Goal: Obtain resource: Download file/media

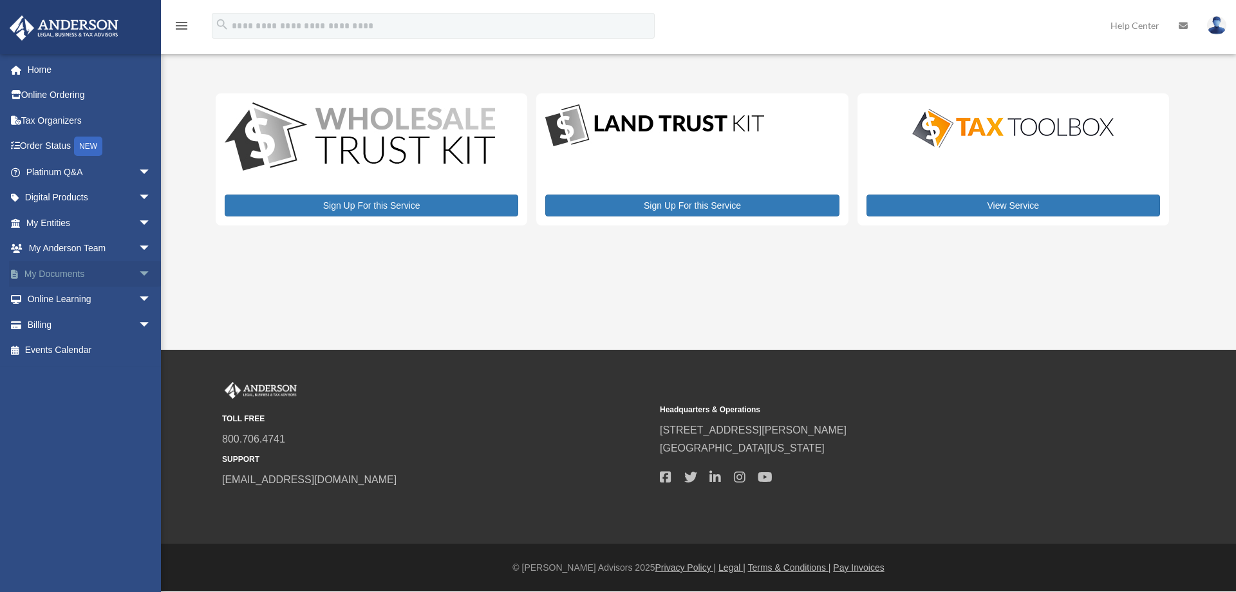
click at [138, 270] on span "arrow_drop_down" at bounding box center [151, 274] width 26 height 26
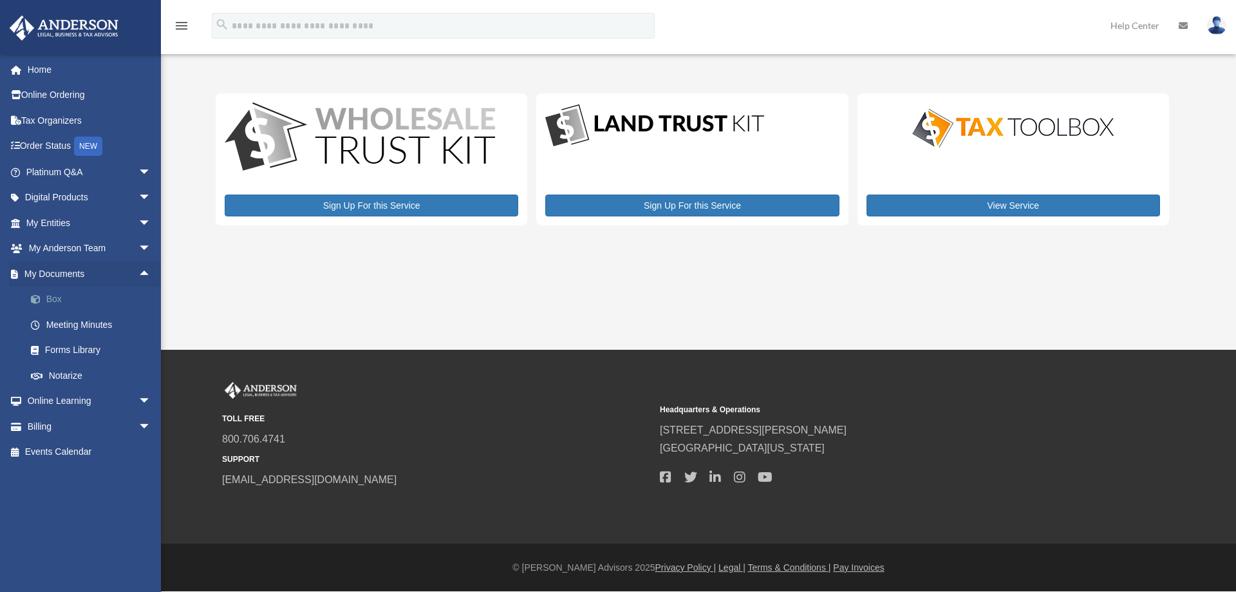
click at [63, 295] on link "Box" at bounding box center [94, 299] width 153 height 26
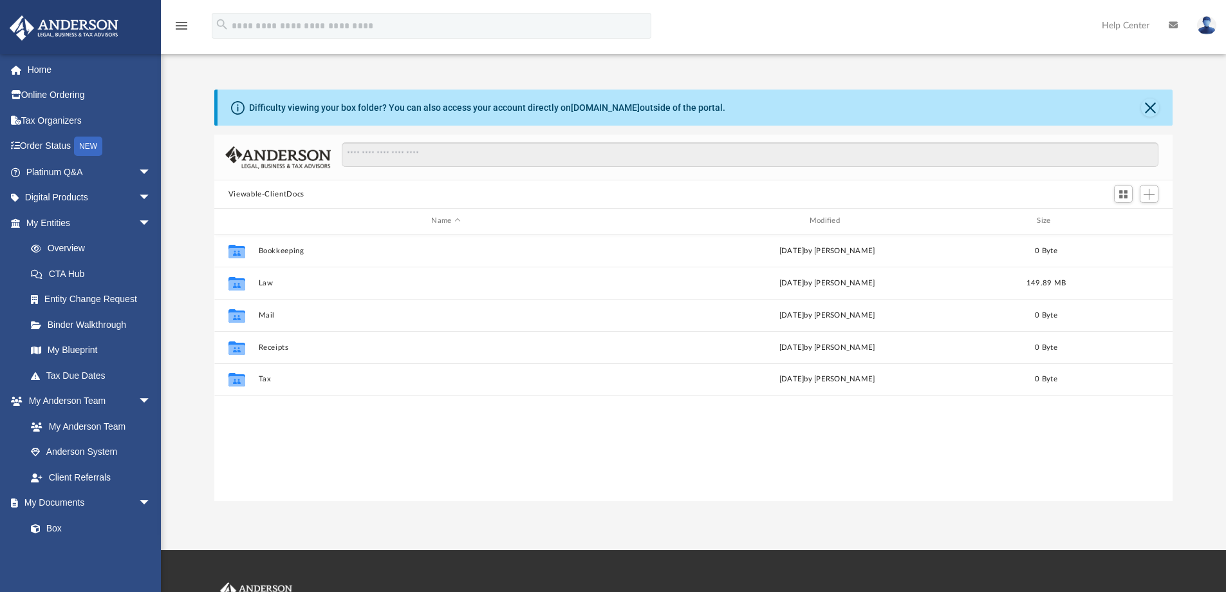
scroll to position [283, 949]
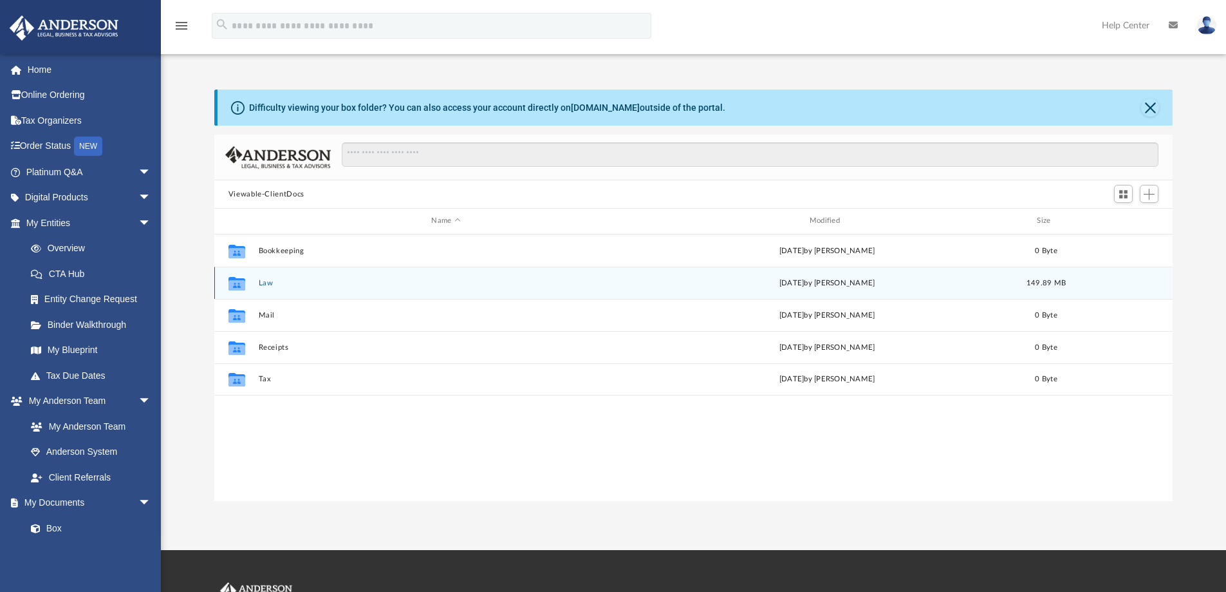
click at [669, 278] on div "[DATE] by [PERSON_NAME]" at bounding box center [826, 283] width 375 height 12
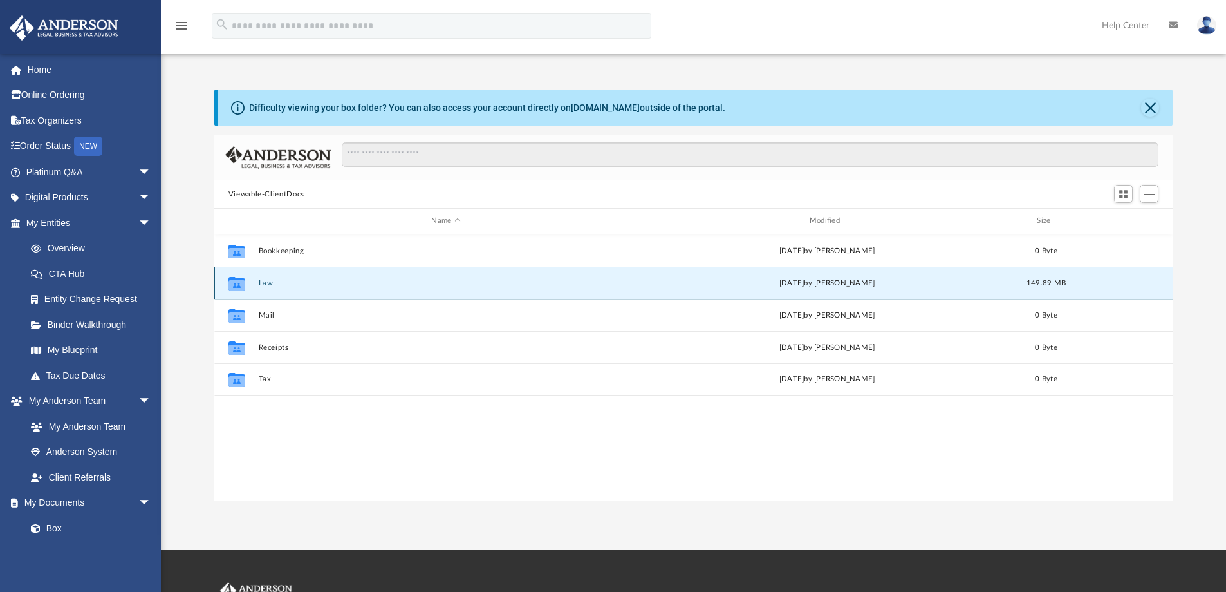
click at [274, 283] on button "Law" at bounding box center [445, 283] width 375 height 8
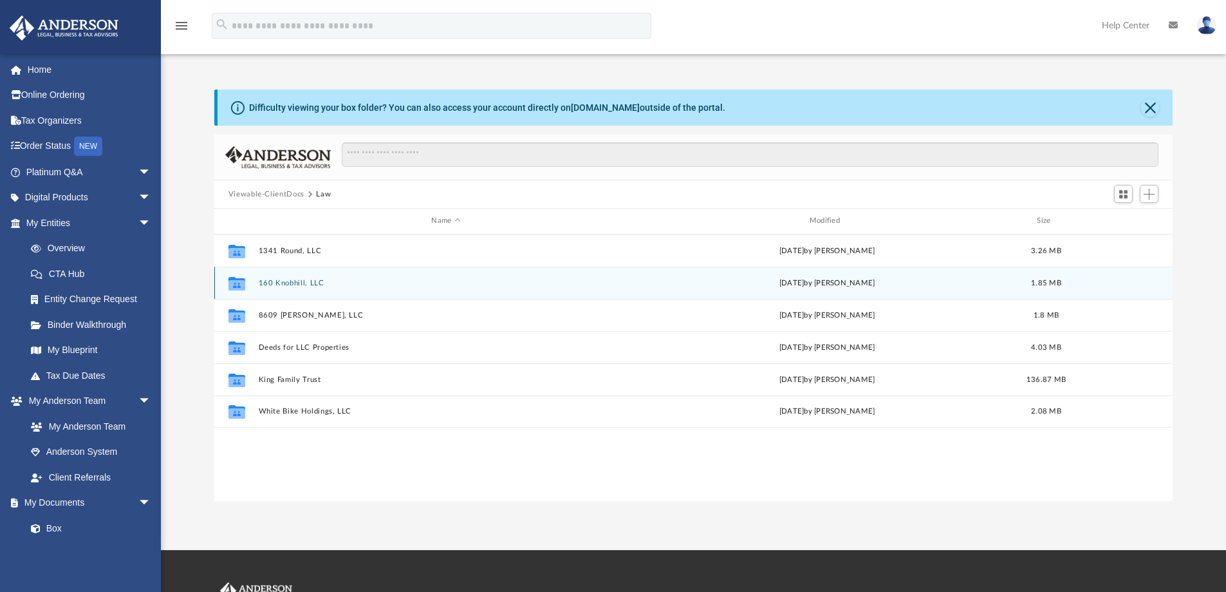
click at [706, 281] on div "[DATE] by [PERSON_NAME]" at bounding box center [826, 283] width 375 height 12
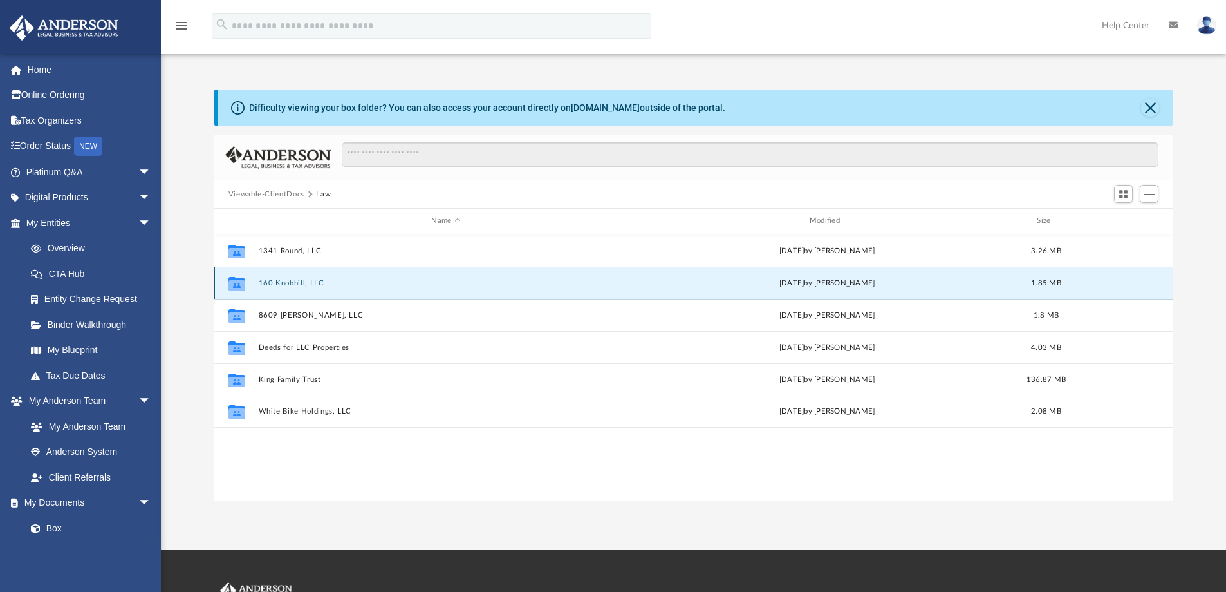
click at [308, 280] on button "160 Knobhill, LLC" at bounding box center [445, 283] width 375 height 8
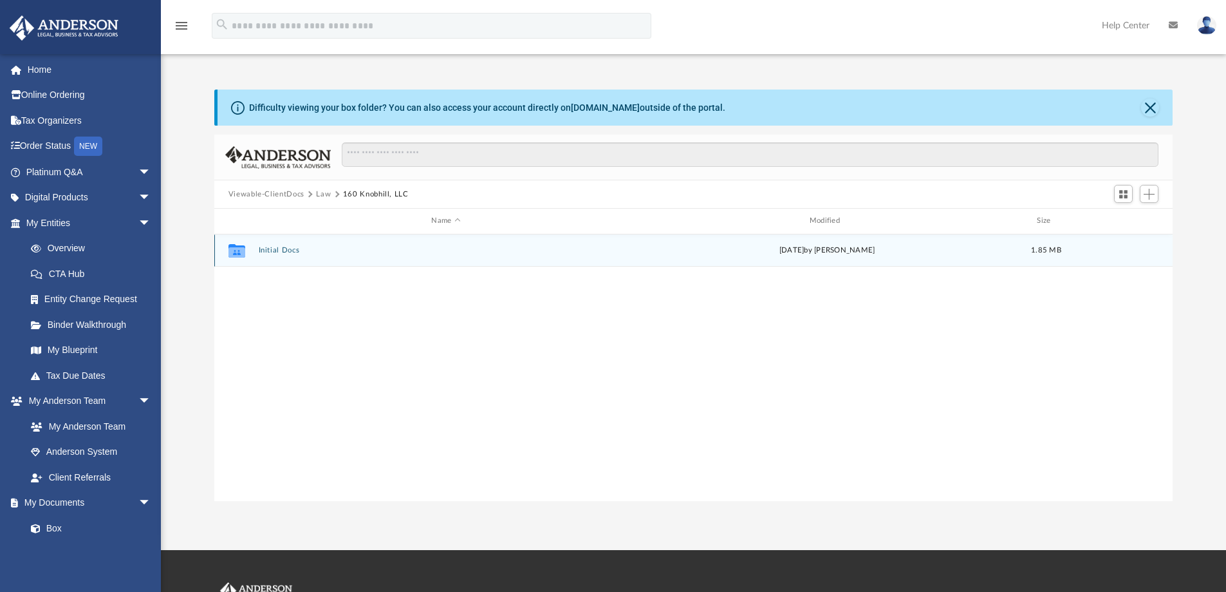
click at [288, 248] on button "Initial Docs" at bounding box center [445, 250] width 375 height 8
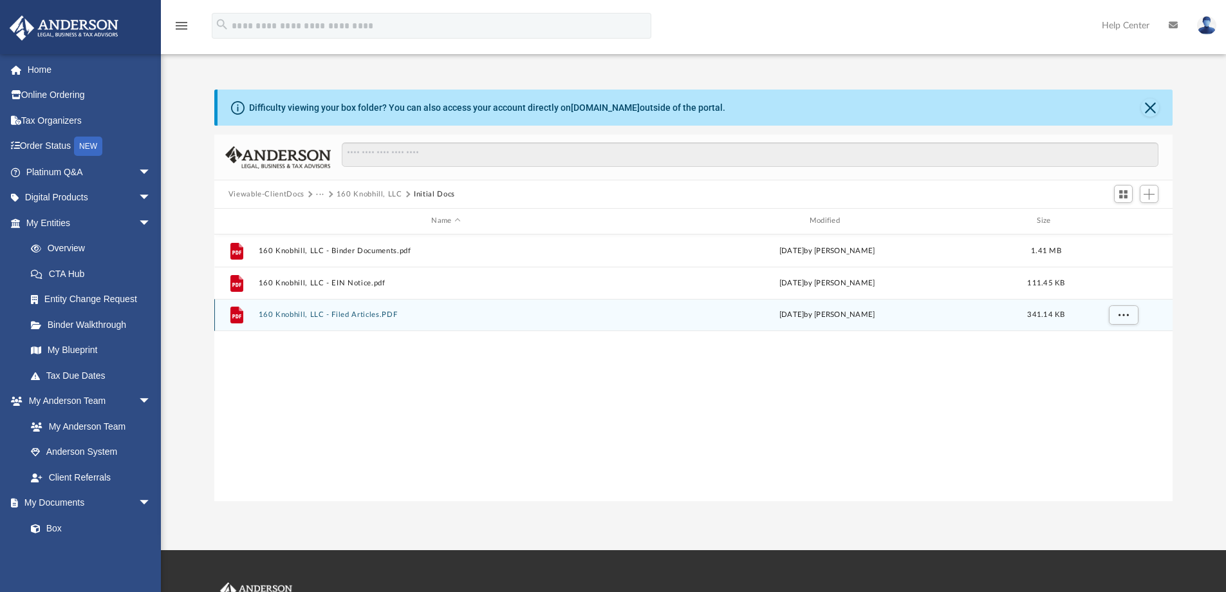
click at [361, 314] on button "160 Knobhill, LLC - Filed Articles.PDF" at bounding box center [445, 314] width 375 height 8
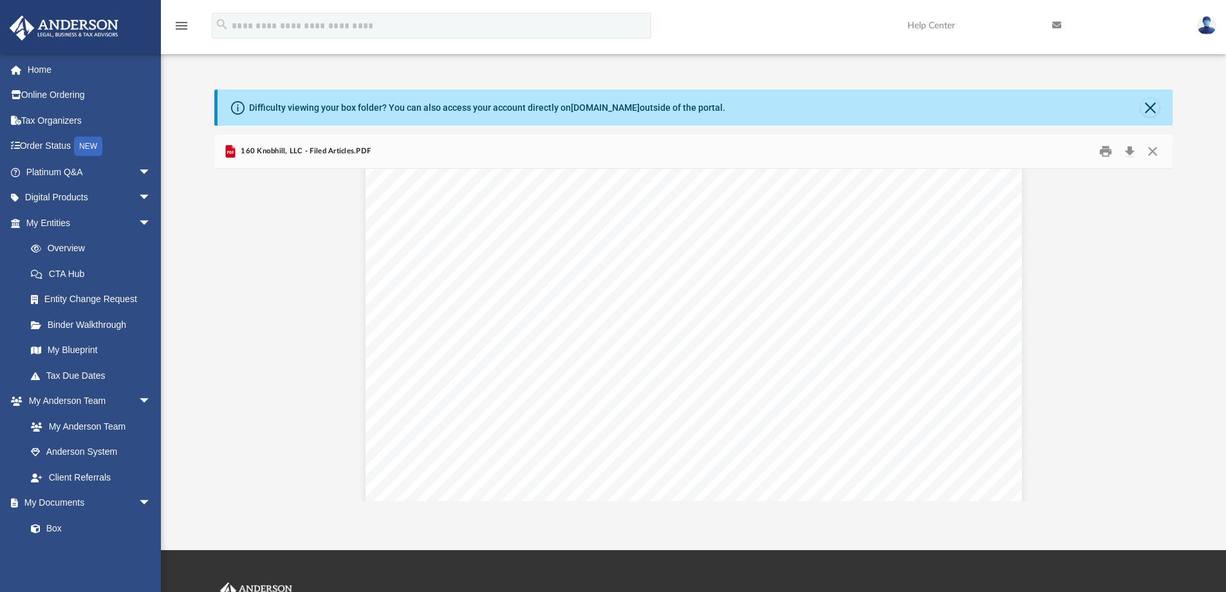
scroll to position [429, 0]
click at [1103, 147] on button "Print" at bounding box center [1106, 152] width 26 height 20
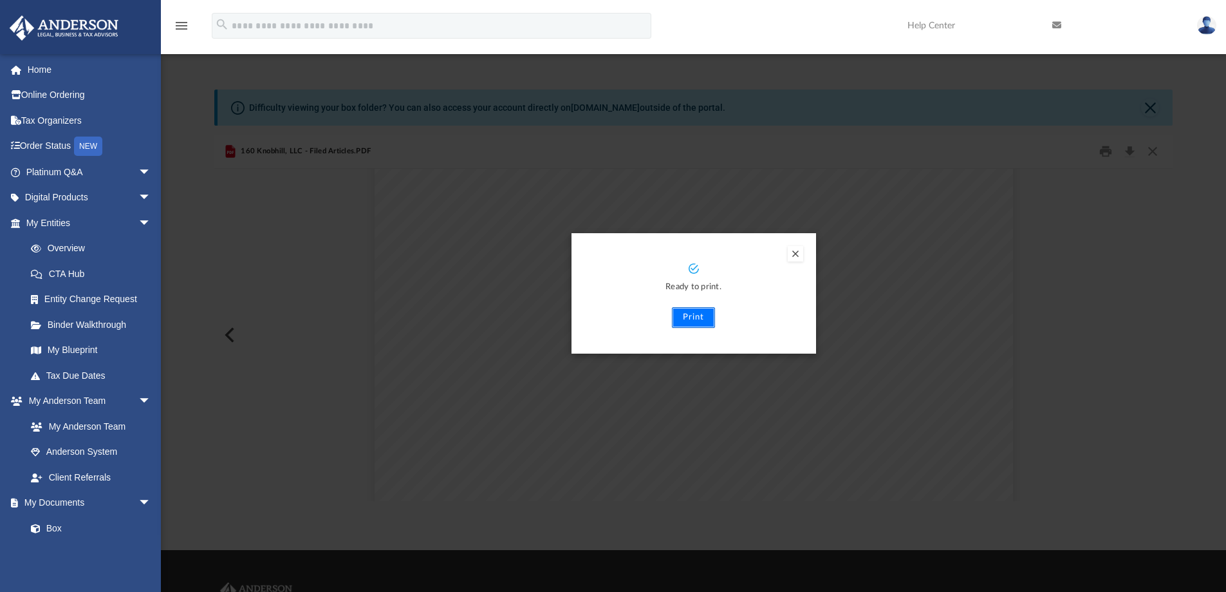
click at [685, 314] on button "Print" at bounding box center [693, 317] width 43 height 21
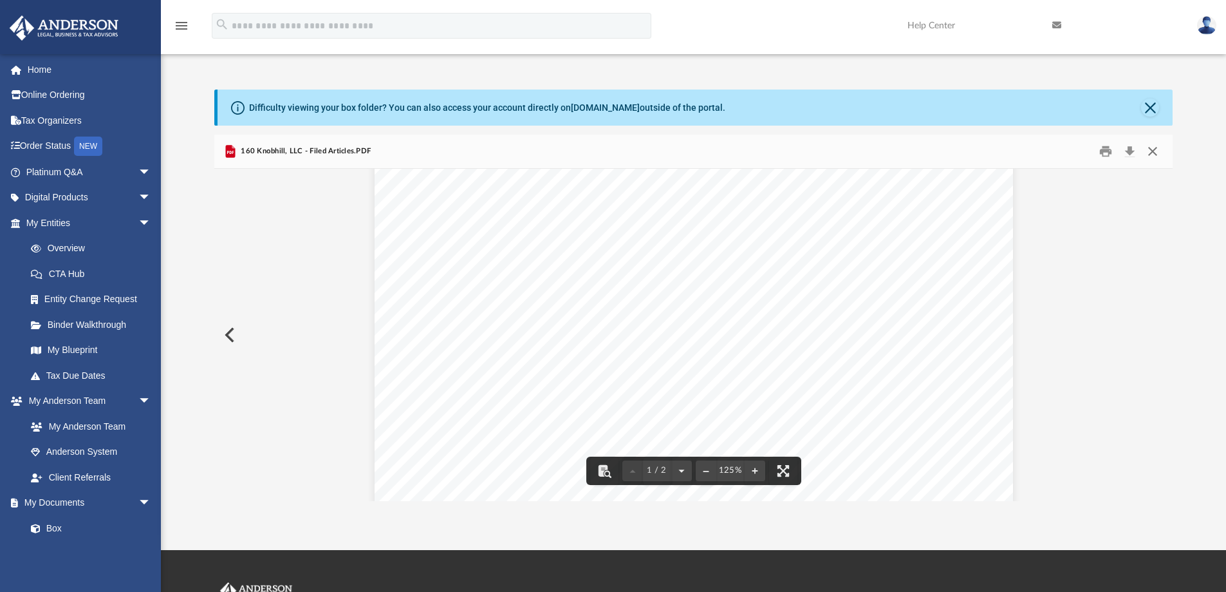
click at [1152, 146] on button "Close" at bounding box center [1152, 152] width 23 height 20
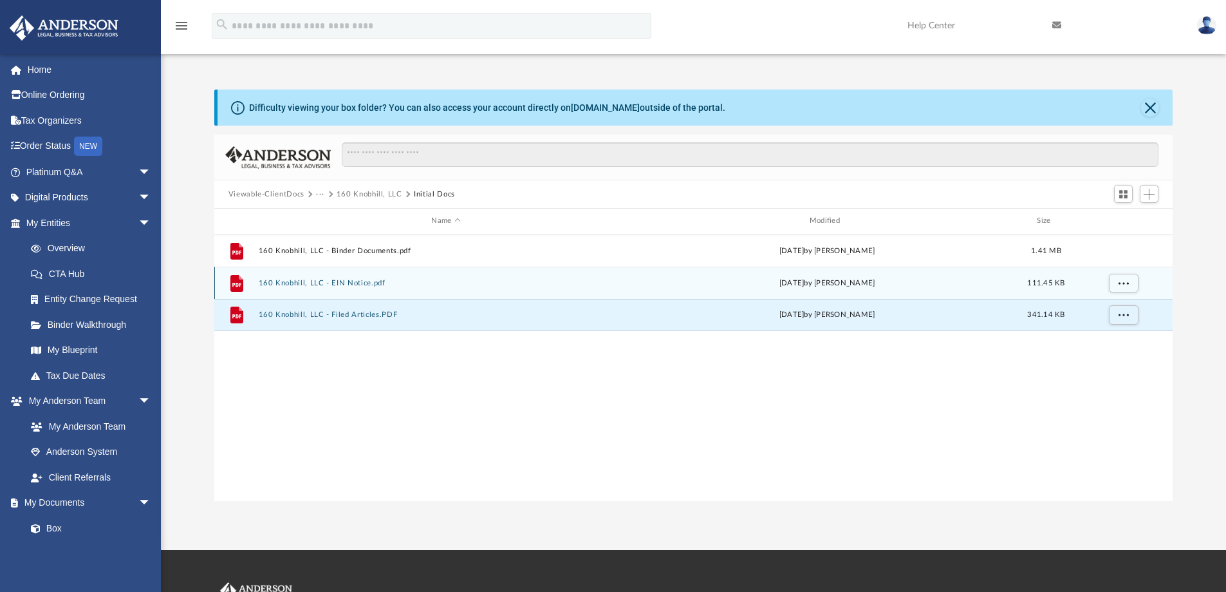
click at [453, 282] on button "160 Knobhill, LLC - EIN Notice.pdf" at bounding box center [445, 283] width 375 height 8
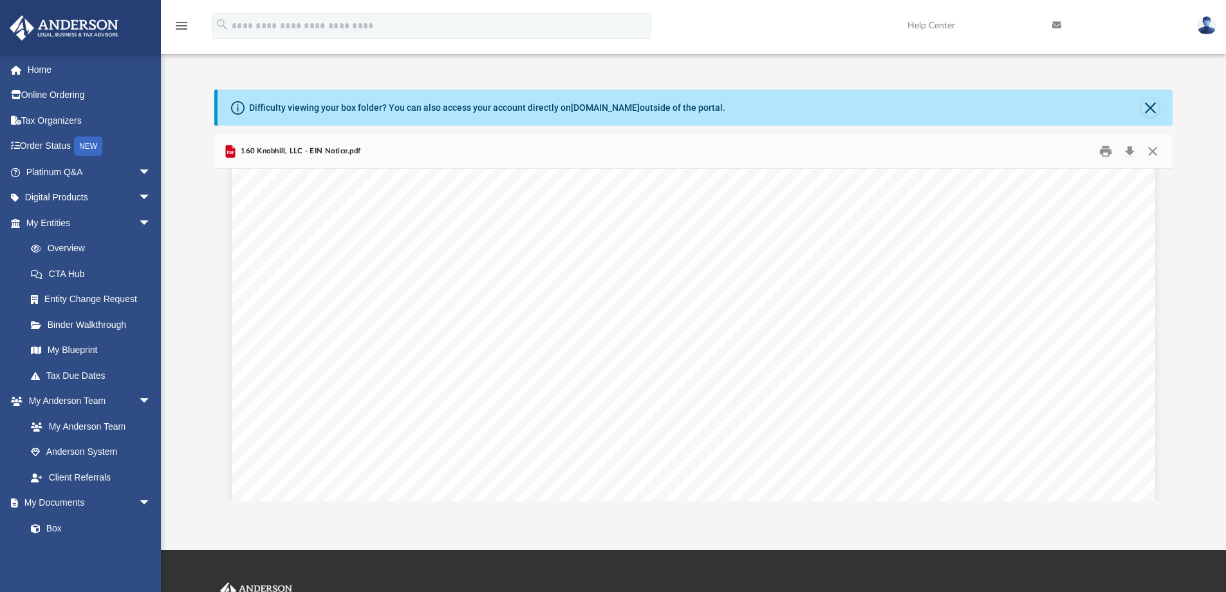
scroll to position [0, 0]
click at [1106, 150] on button "Print" at bounding box center [1106, 152] width 26 height 20
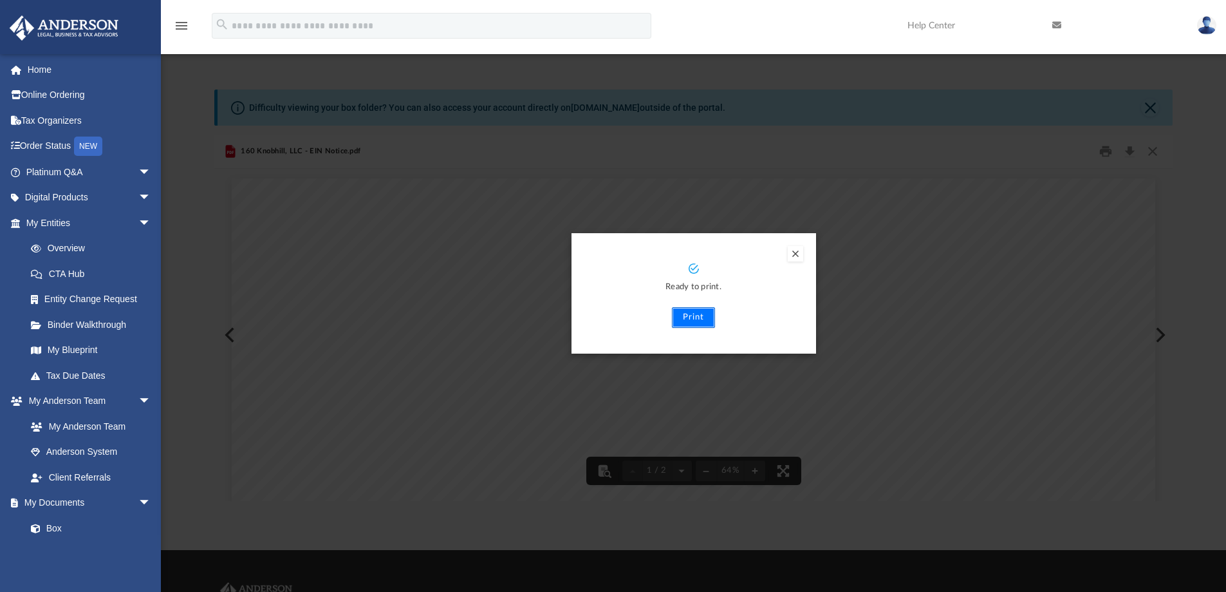
click at [683, 311] on button "Print" at bounding box center [693, 317] width 43 height 21
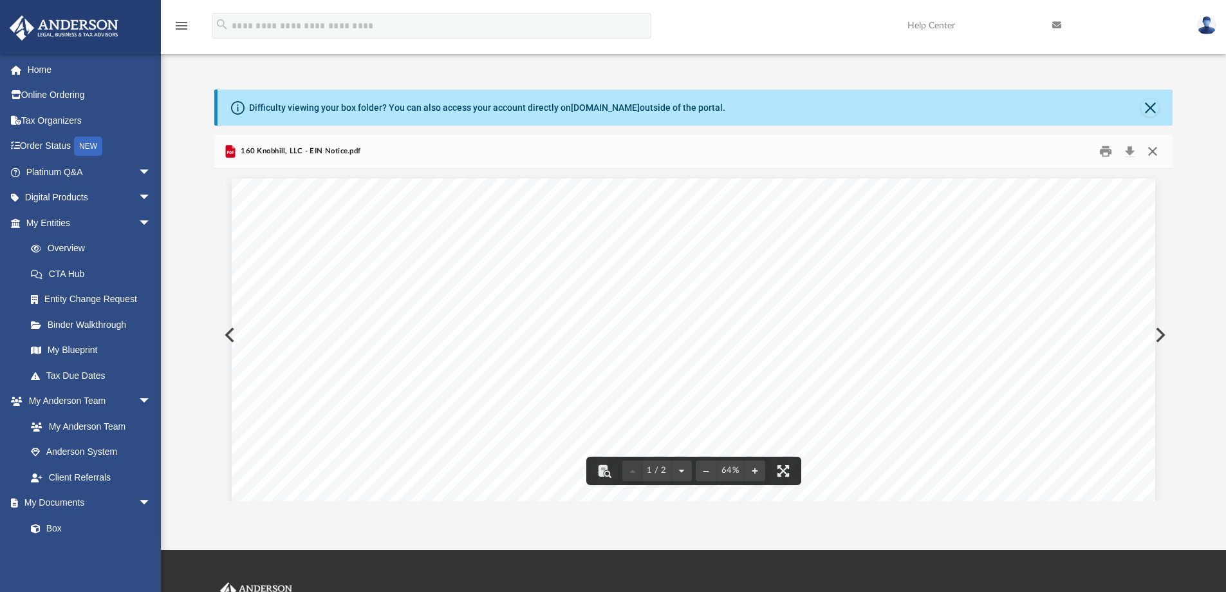
click at [1151, 149] on button "Close" at bounding box center [1152, 152] width 23 height 20
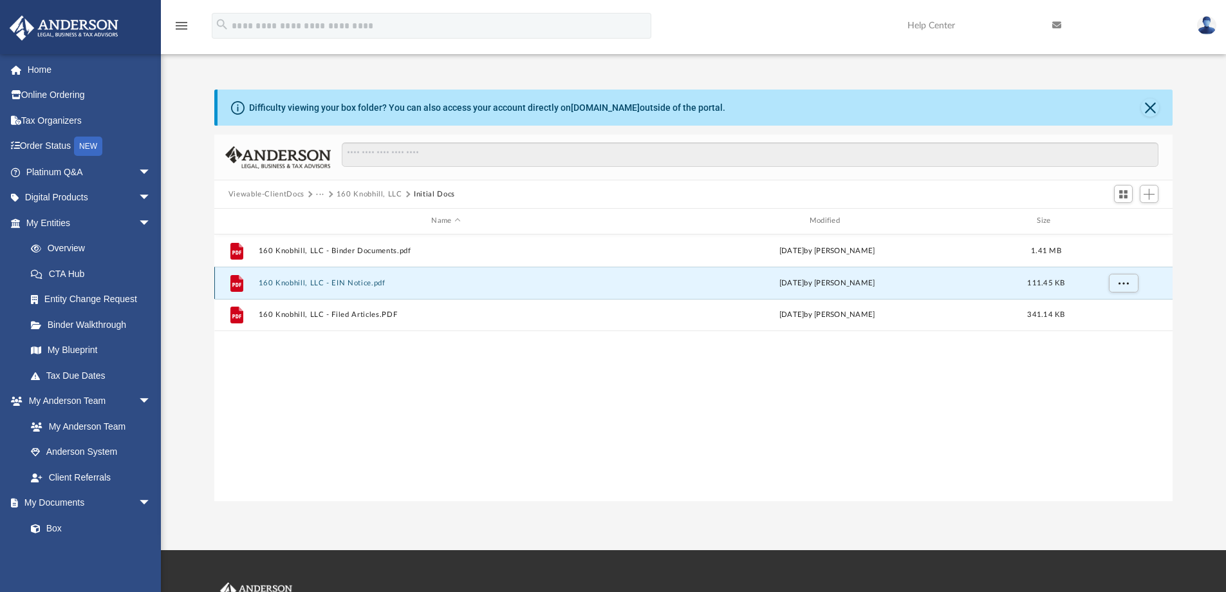
click at [382, 279] on button "160 Knobhill, LLC - EIN Notice.pdf" at bounding box center [445, 283] width 375 height 8
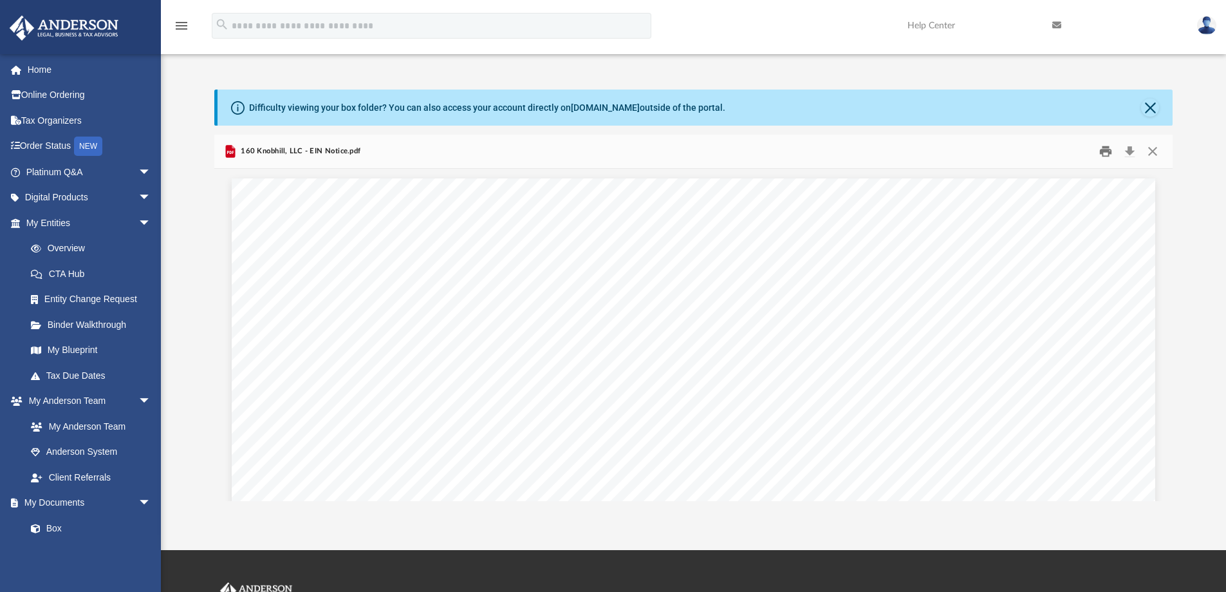
click at [1103, 148] on button "Print" at bounding box center [1106, 152] width 26 height 20
click at [755, 467] on button "File preview" at bounding box center [755, 470] width 21 height 28
click at [755, 468] on button "File preview" at bounding box center [755, 470] width 21 height 28
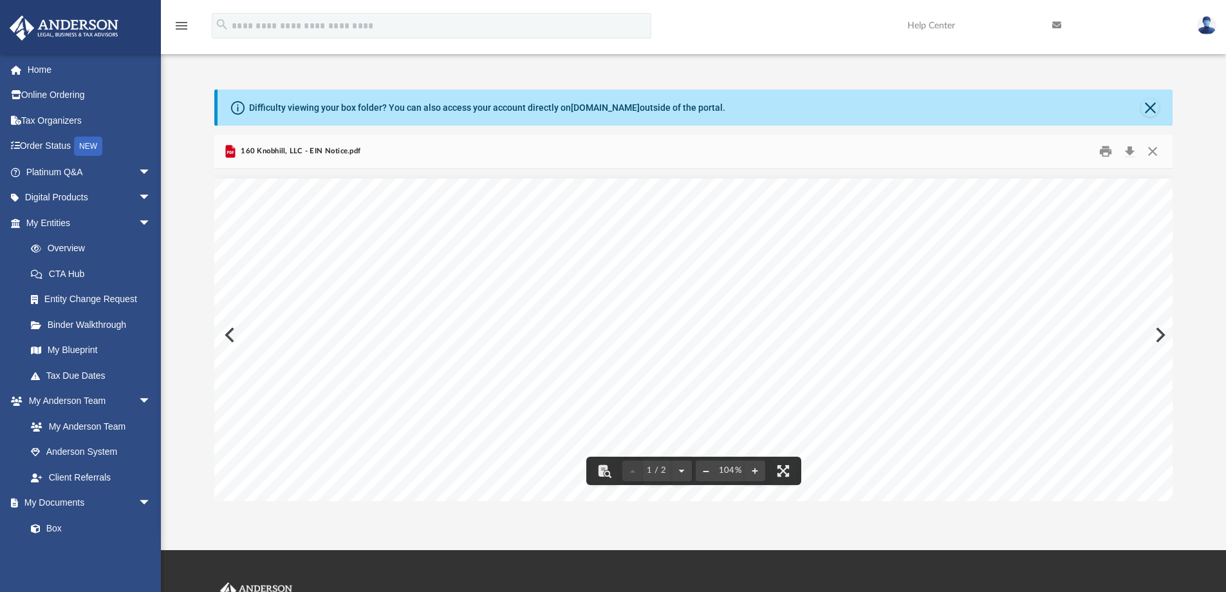
click at [706, 467] on button "File preview" at bounding box center [706, 470] width 21 height 28
click at [1103, 149] on button "Print" at bounding box center [1106, 152] width 26 height 20
click at [1153, 147] on button "Close" at bounding box center [1152, 152] width 23 height 20
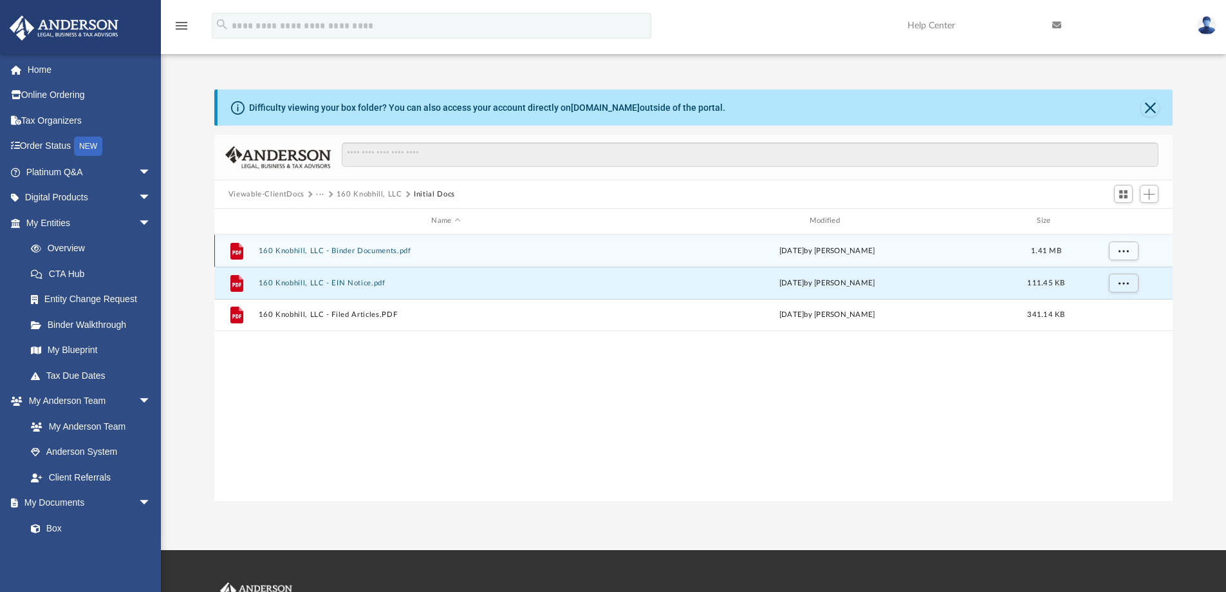
click at [395, 247] on button "160 Knobhill, LLC - Binder Documents.pdf" at bounding box center [445, 251] width 375 height 8
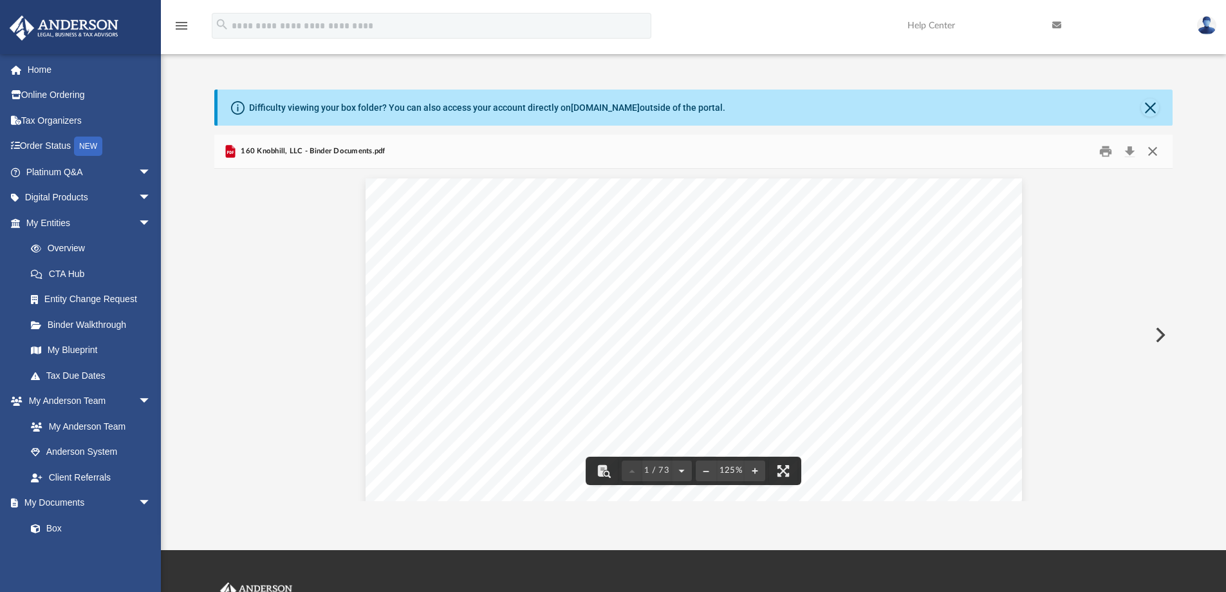
click at [1151, 149] on button "Close" at bounding box center [1152, 152] width 23 height 20
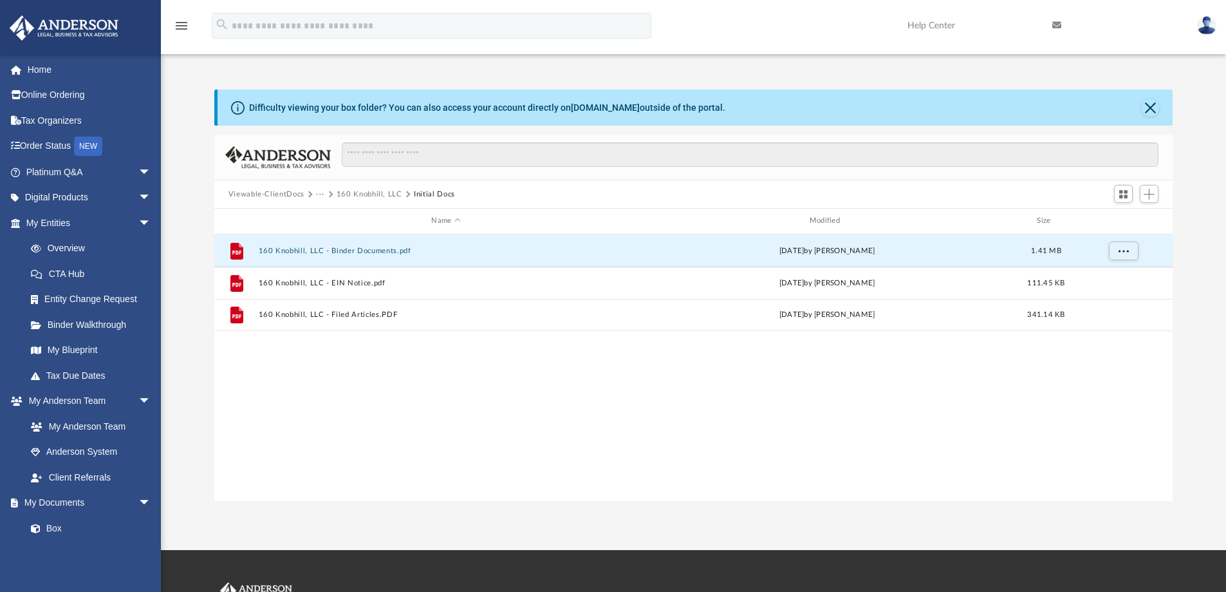
click at [297, 193] on button "Viewable-ClientDocs" at bounding box center [267, 195] width 76 height 12
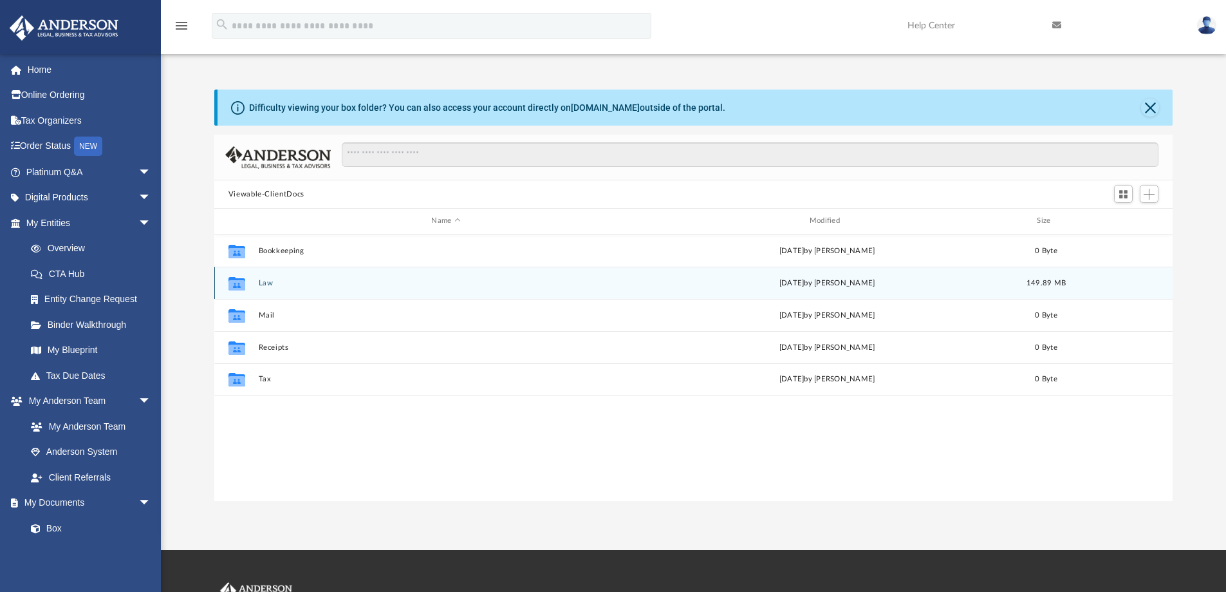
click at [274, 282] on button "Law" at bounding box center [445, 283] width 375 height 8
click at [308, 279] on button "160 Knobhill, LLC" at bounding box center [445, 283] width 375 height 8
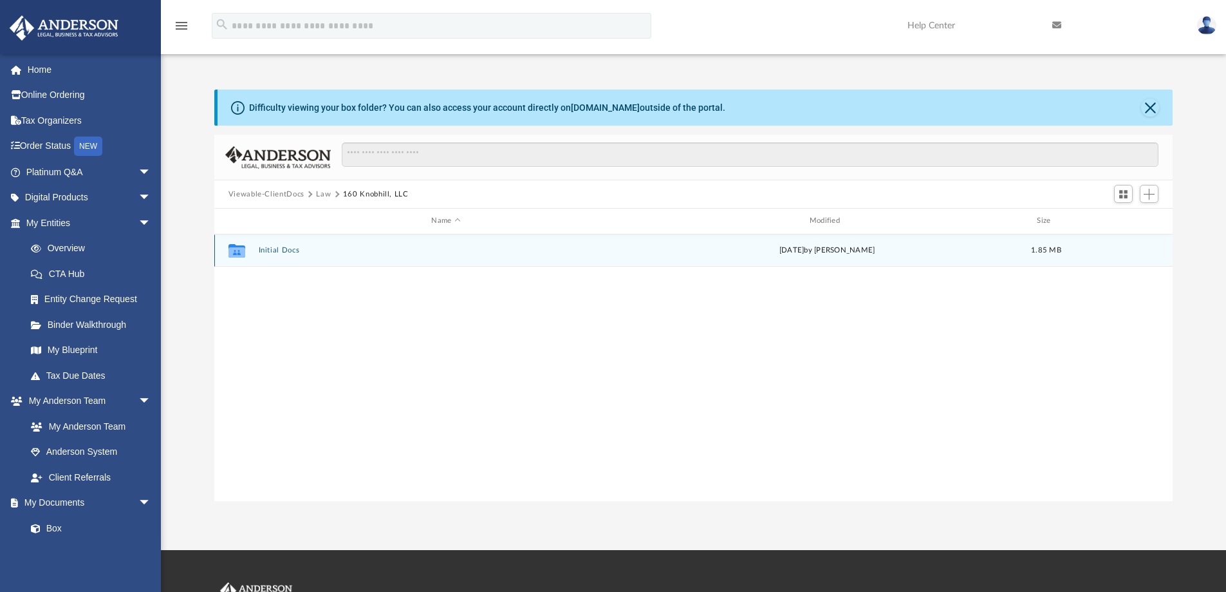
click at [288, 248] on button "Initial Docs" at bounding box center [445, 250] width 375 height 8
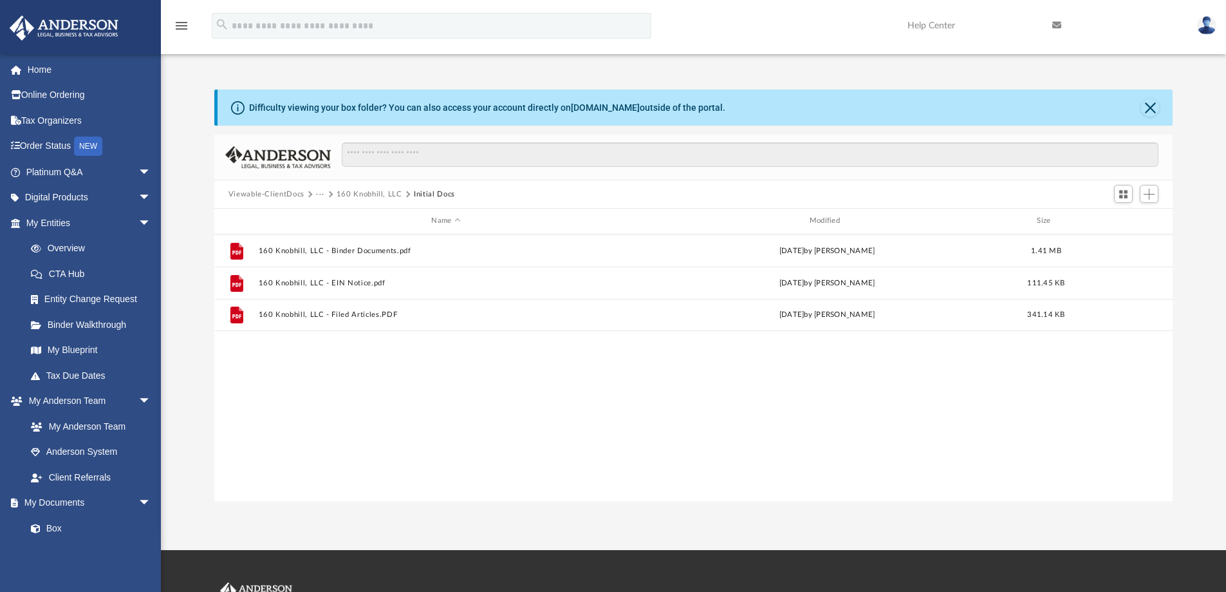
click at [297, 195] on button "Viewable-ClientDocs" at bounding box center [267, 195] width 76 height 12
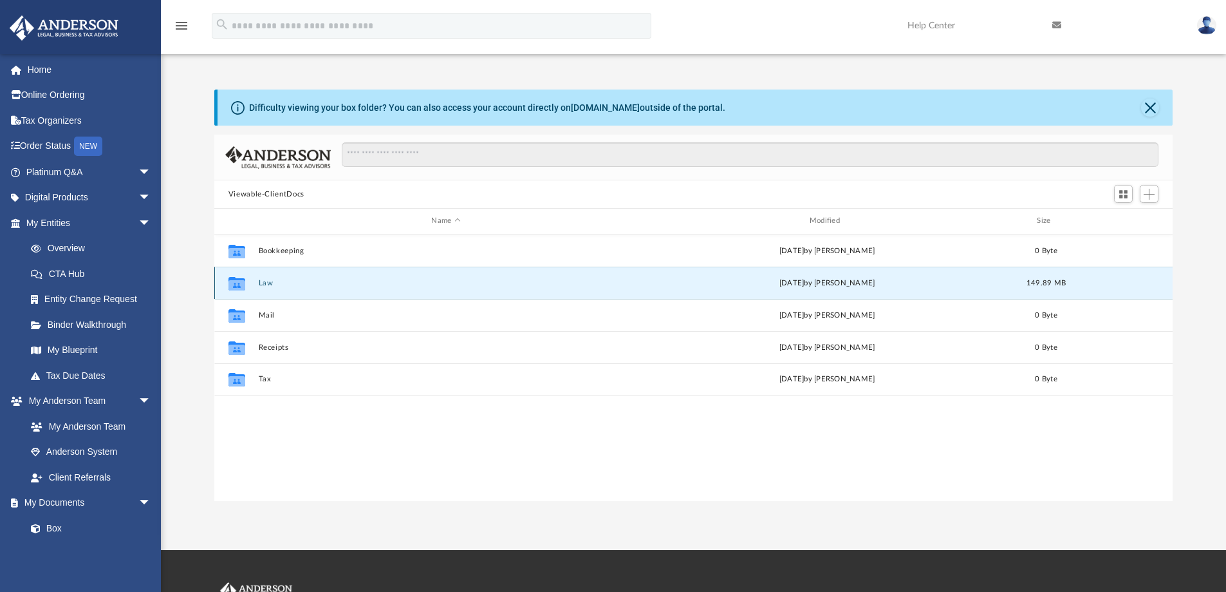
click at [259, 279] on button "Law" at bounding box center [445, 283] width 375 height 8
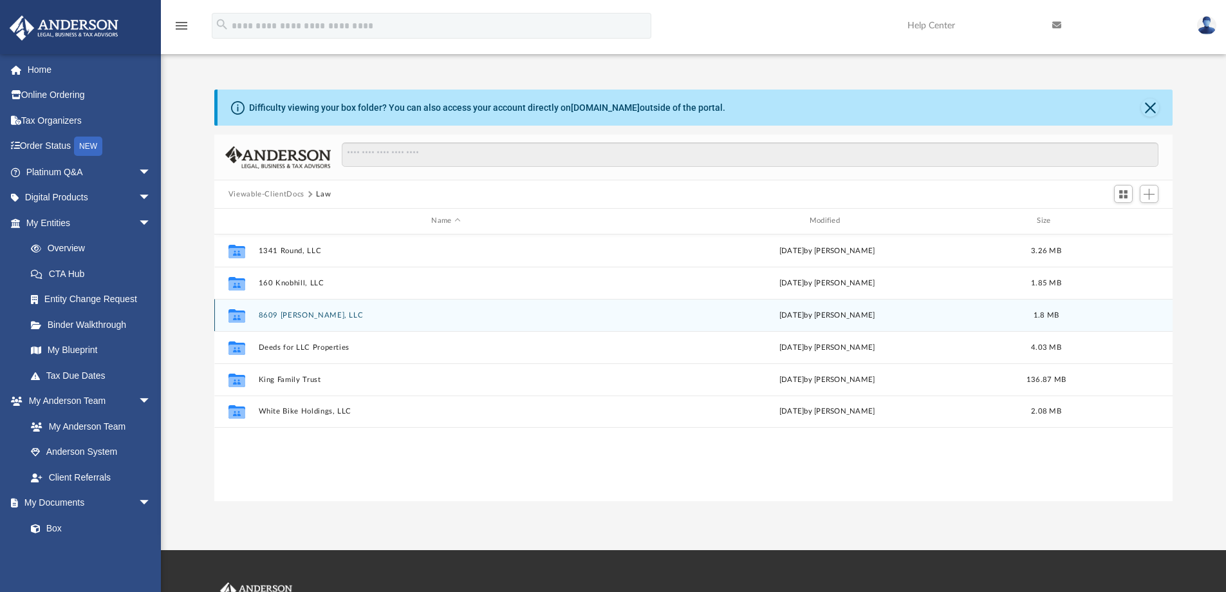
click at [288, 314] on button "8609 [PERSON_NAME], LLC" at bounding box center [445, 315] width 375 height 8
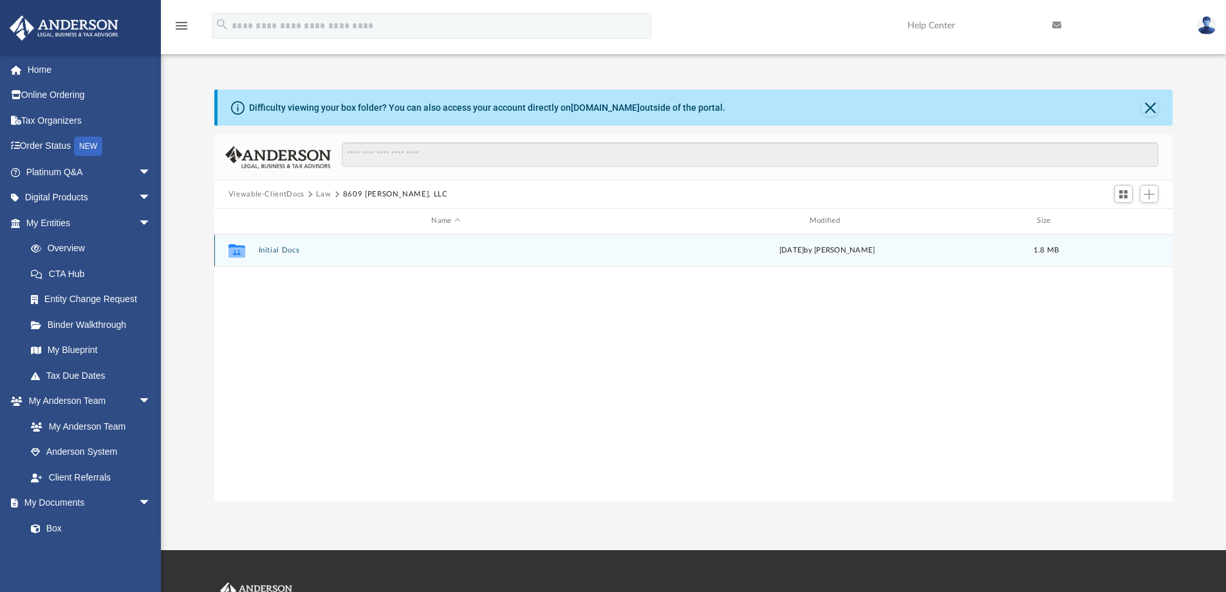
click at [282, 247] on button "Initial Docs" at bounding box center [445, 250] width 375 height 8
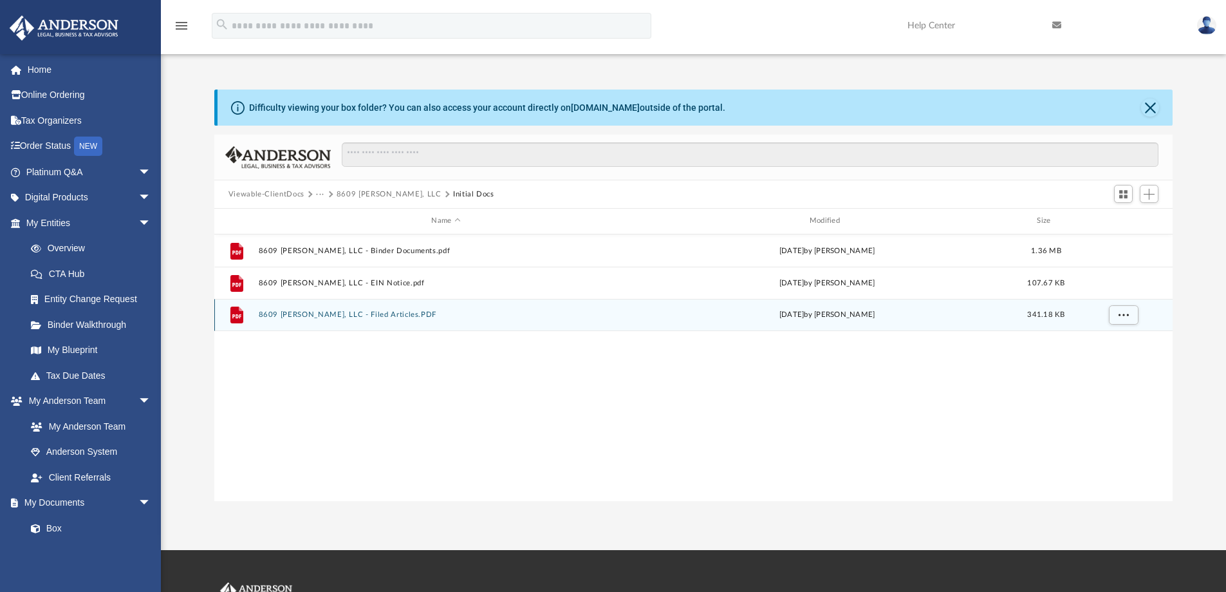
click at [321, 314] on button "8609 [PERSON_NAME], LLC - Filed Articles.PDF" at bounding box center [445, 314] width 375 height 8
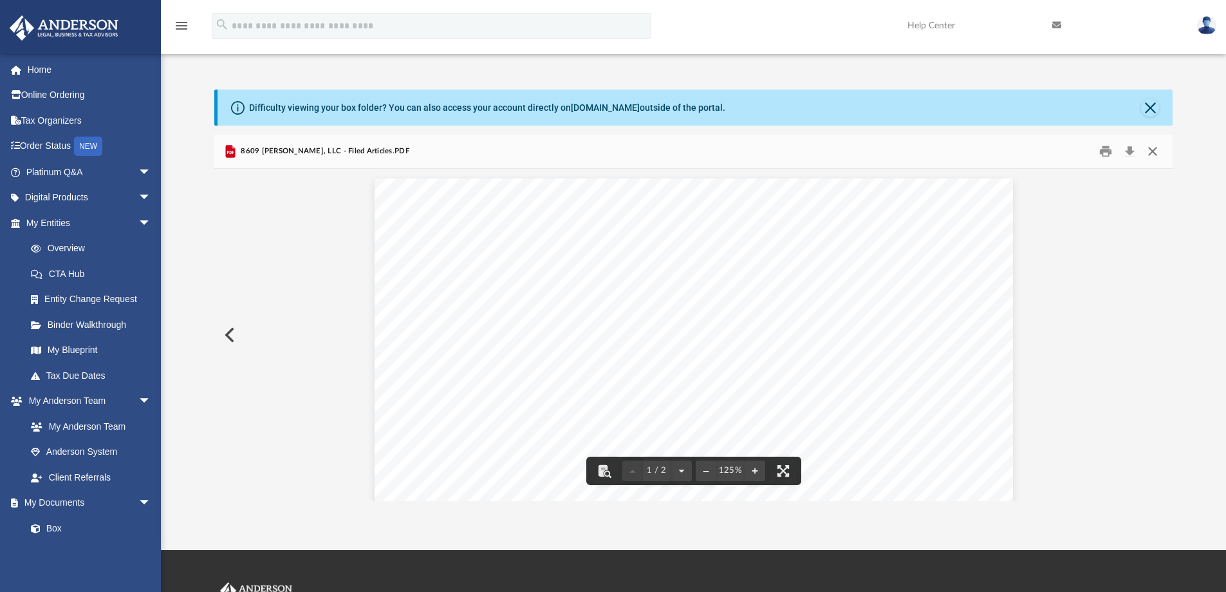
click at [1152, 149] on button "Close" at bounding box center [1152, 152] width 23 height 20
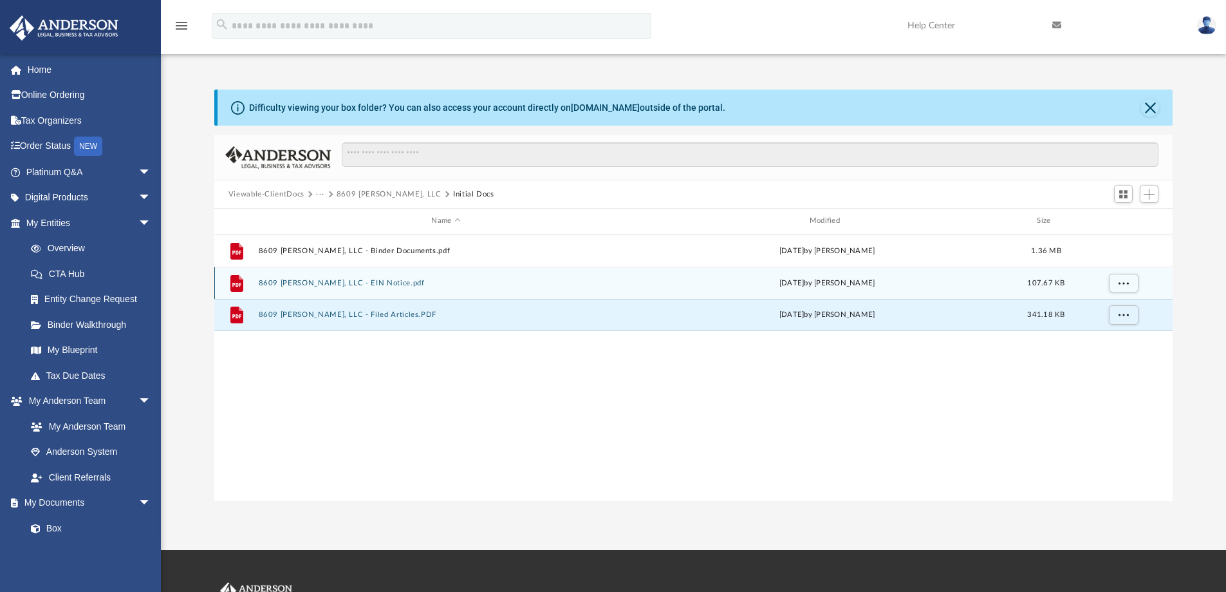
click at [350, 281] on button "8609 [PERSON_NAME], LLC - EIN Notice.pdf" at bounding box center [445, 283] width 375 height 8
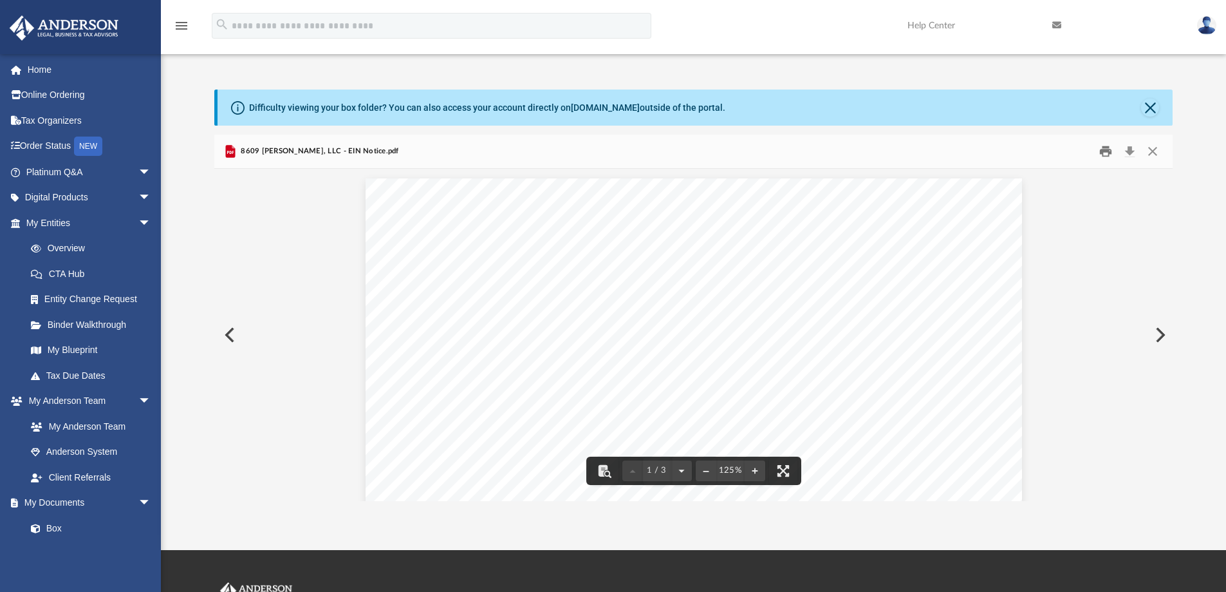
click at [1106, 149] on button "Print" at bounding box center [1106, 152] width 26 height 20
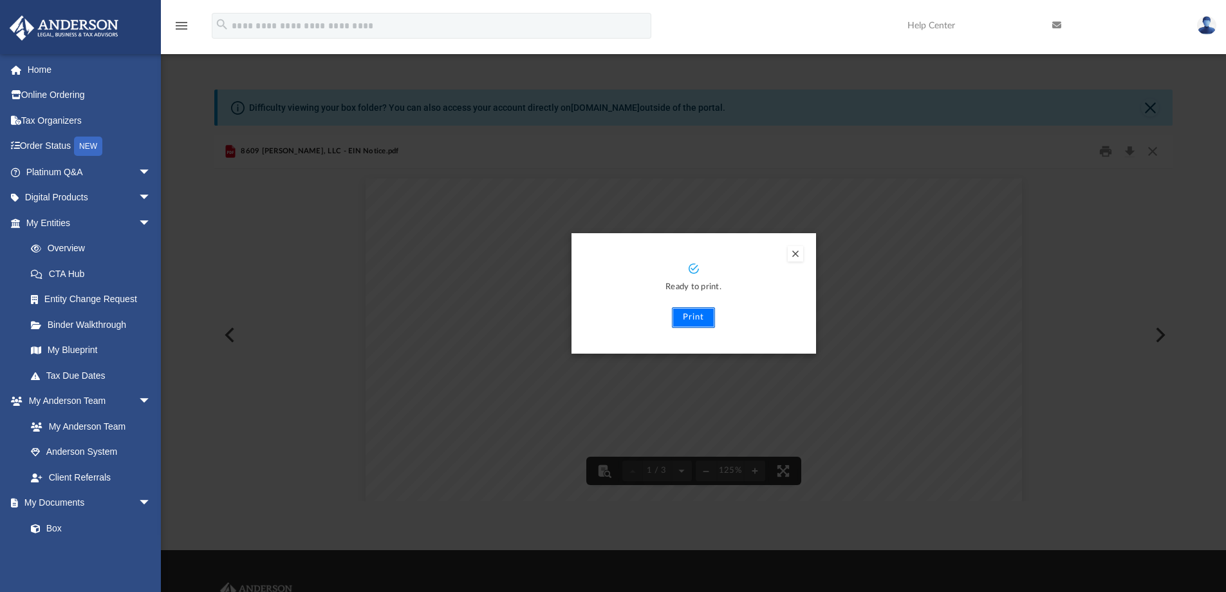
click at [683, 319] on button "Print" at bounding box center [693, 317] width 43 height 21
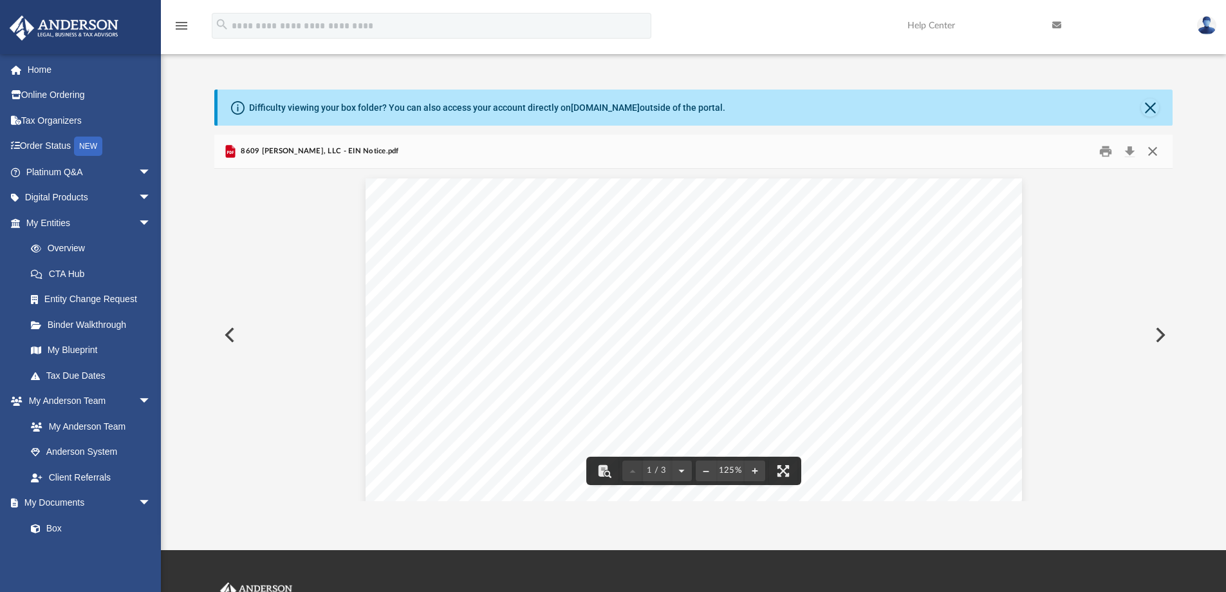
click at [1154, 149] on button "Close" at bounding box center [1152, 152] width 23 height 20
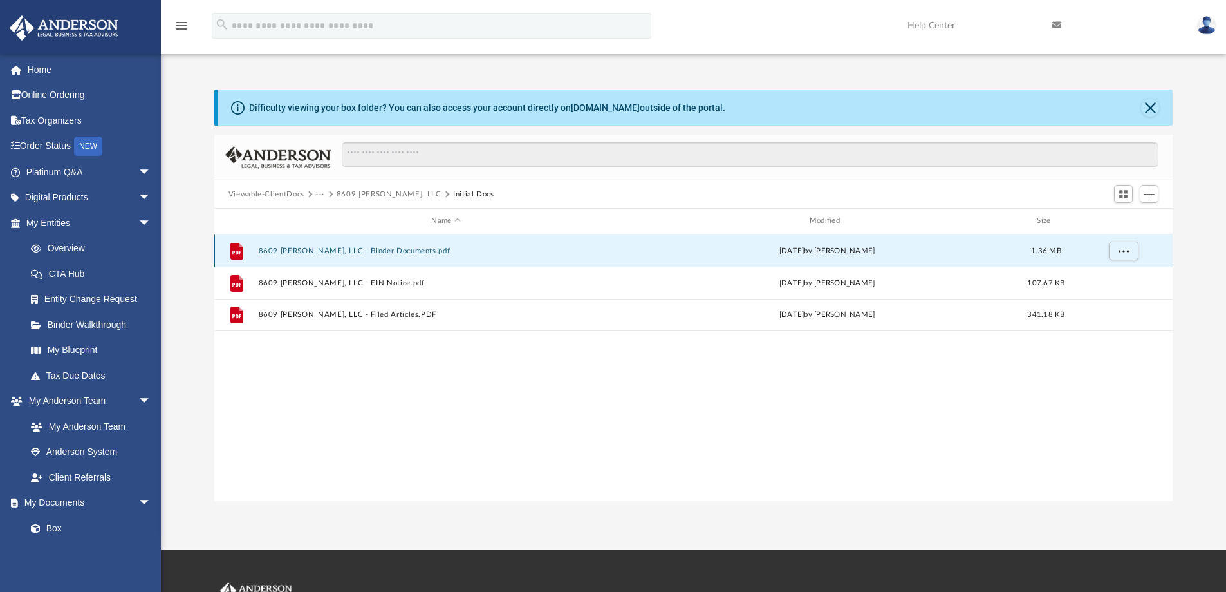
click at [386, 248] on button "8609 [PERSON_NAME], LLC - Binder Documents.pdf" at bounding box center [445, 251] width 375 height 8
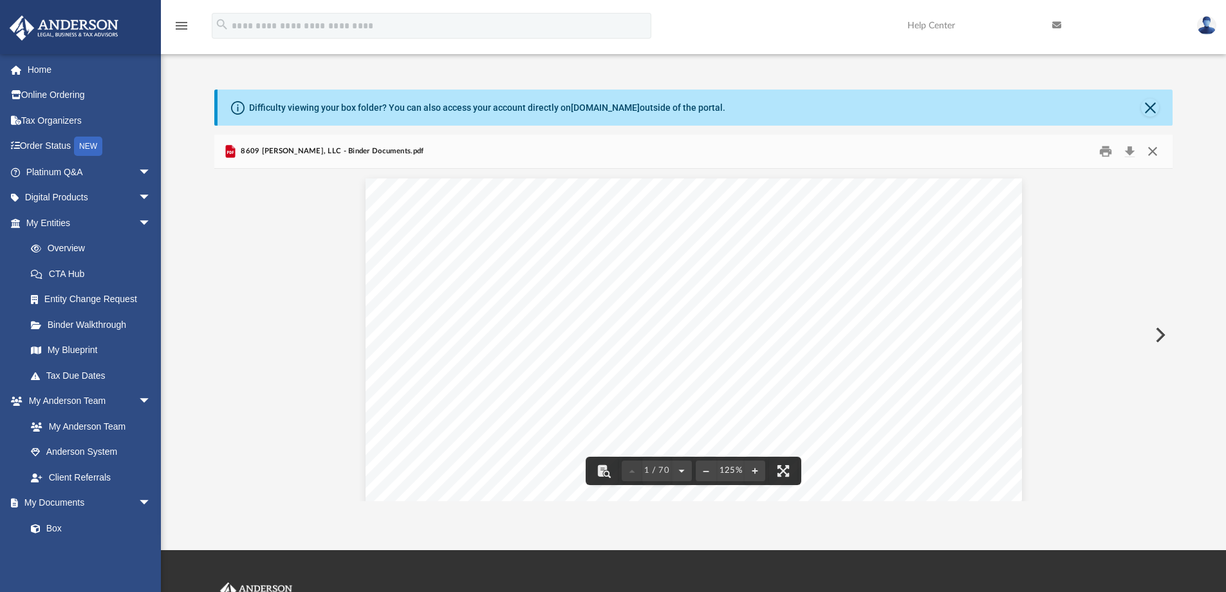
click at [1152, 145] on button "Close" at bounding box center [1152, 152] width 23 height 20
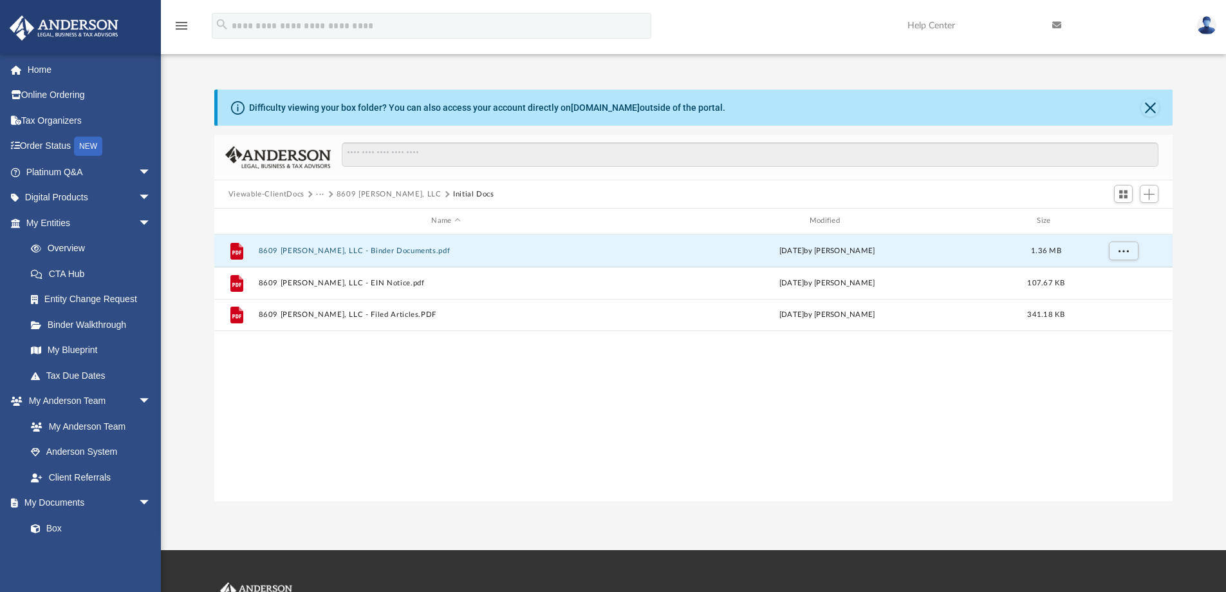
click at [303, 193] on button "Viewable-ClientDocs" at bounding box center [267, 195] width 76 height 12
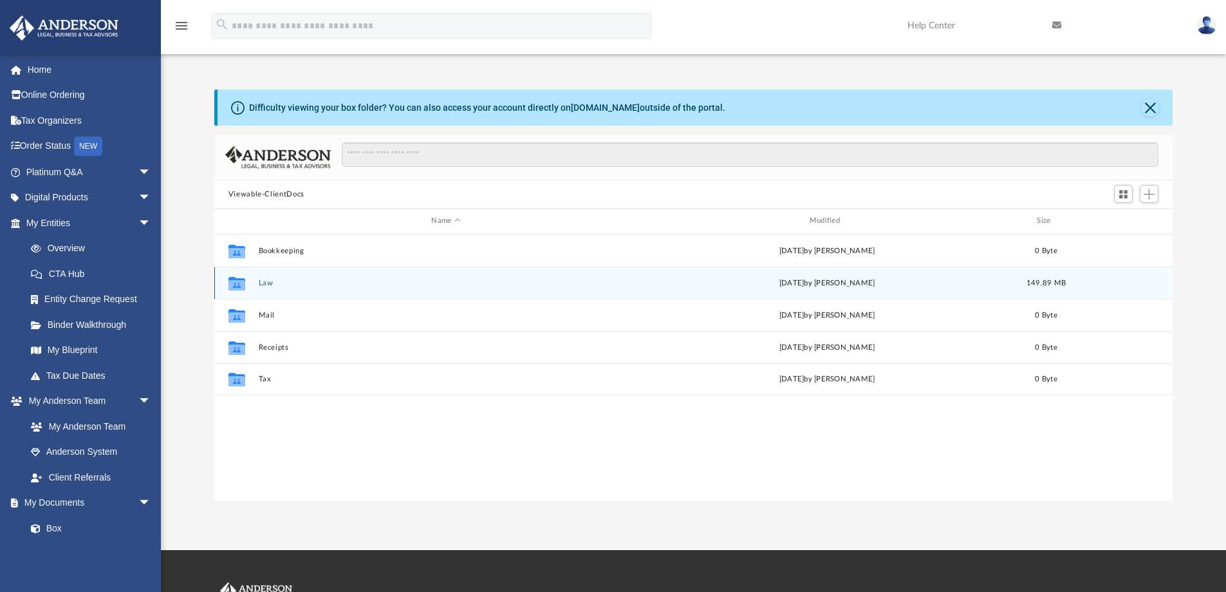
click at [265, 282] on button "Law" at bounding box center [445, 283] width 375 height 8
click at [326, 284] on button "160 Knobhill, LLC" at bounding box center [445, 283] width 375 height 8
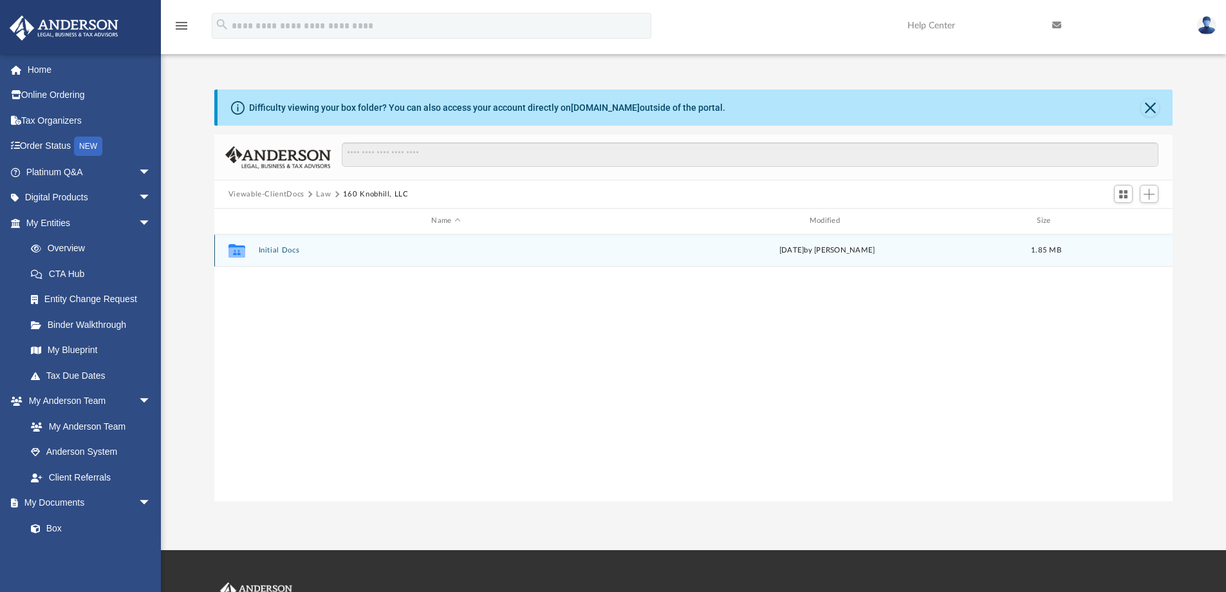
click at [272, 248] on button "Initial Docs" at bounding box center [445, 250] width 375 height 8
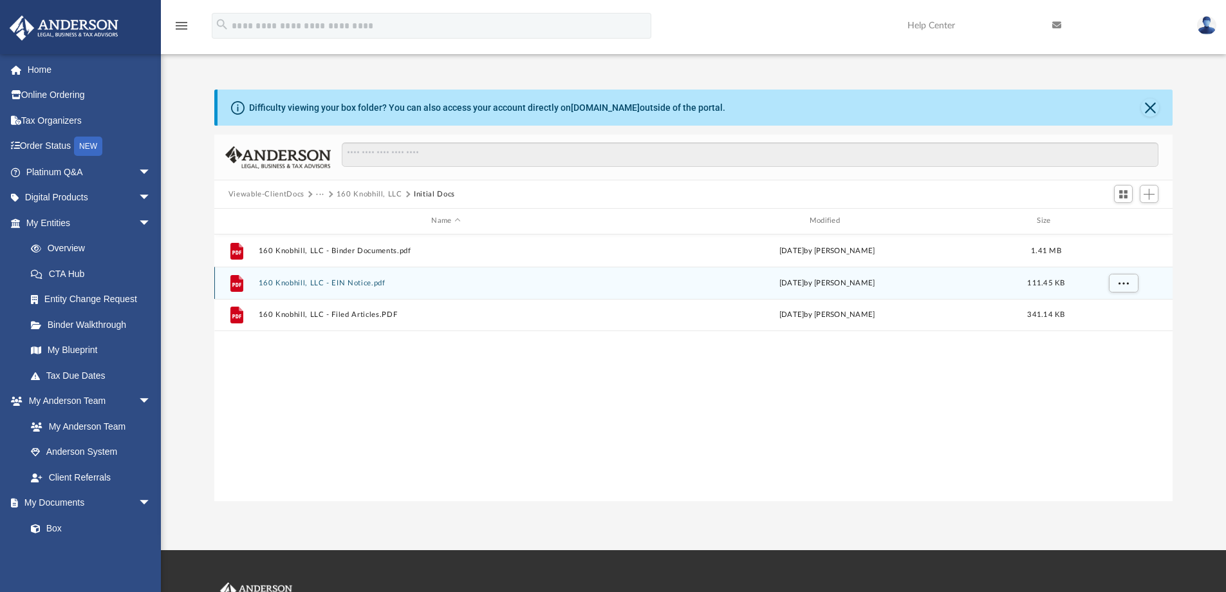
click at [346, 281] on button "160 Knobhill, LLC - EIN Notice.pdf" at bounding box center [445, 283] width 375 height 8
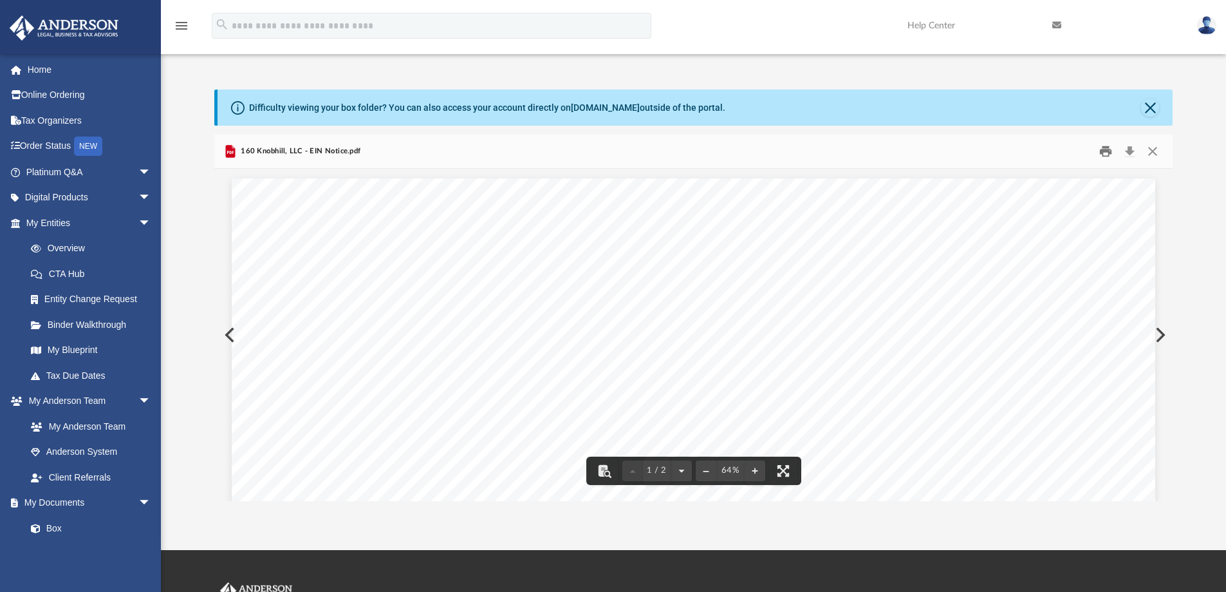
click at [1103, 144] on button "Print" at bounding box center [1106, 152] width 26 height 20
click at [1163, 333] on button "Preview" at bounding box center [1159, 335] width 28 height 36
click at [229, 331] on button "Preview" at bounding box center [228, 335] width 28 height 36
click at [1157, 331] on button "Preview" at bounding box center [1159, 335] width 28 height 36
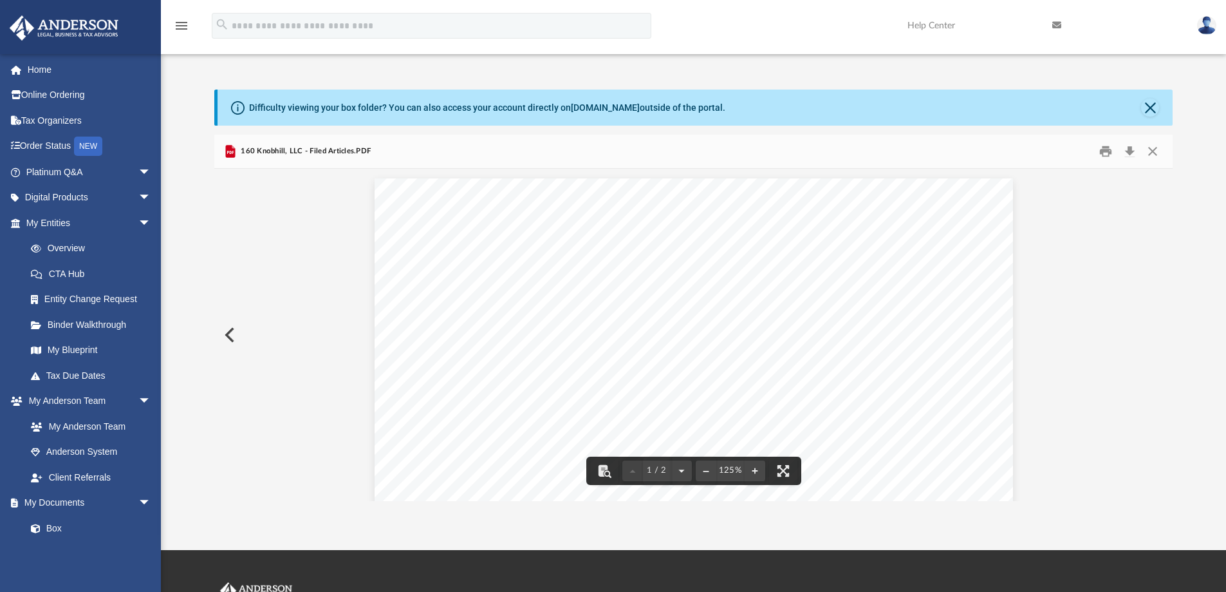
click at [229, 332] on button "Preview" at bounding box center [228, 335] width 28 height 36
click at [756, 467] on button "File preview" at bounding box center [755, 470] width 21 height 28
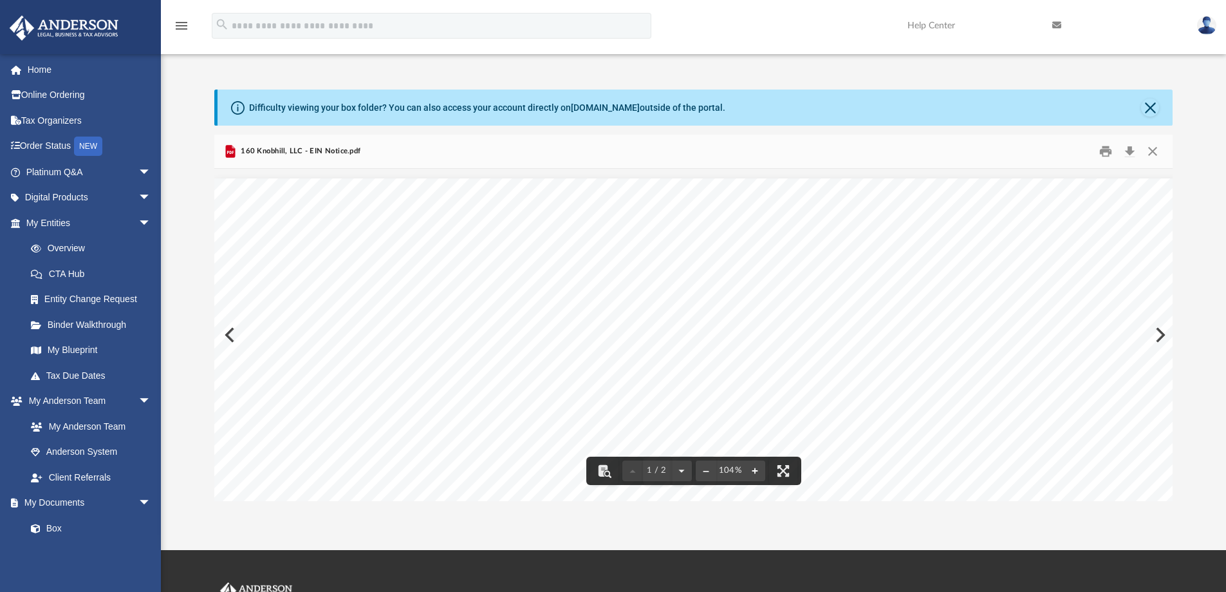
click at [756, 467] on button "File preview" at bounding box center [755, 470] width 21 height 28
click at [705, 465] on button "File preview" at bounding box center [706, 470] width 21 height 28
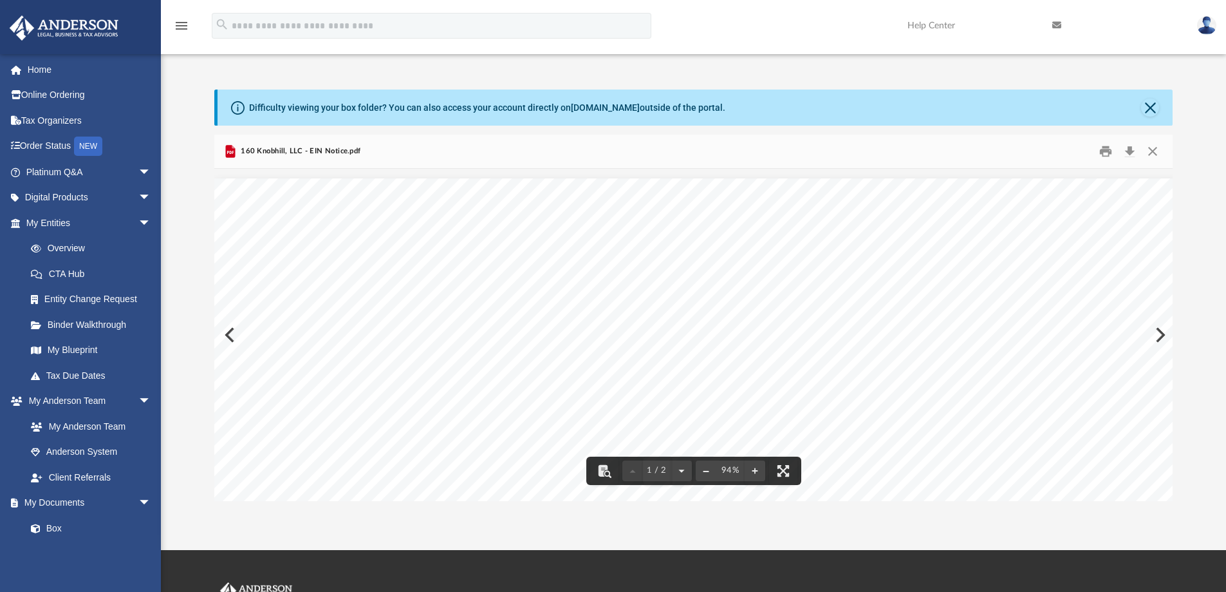
click at [705, 465] on button "File preview" at bounding box center [706, 470] width 21 height 28
click at [682, 469] on button "File preview" at bounding box center [681, 470] width 21 height 28
click at [680, 467] on div "2 / 2" at bounding box center [658, 470] width 70 height 21
click at [704, 467] on button "File preview" at bounding box center [706, 470] width 21 height 28
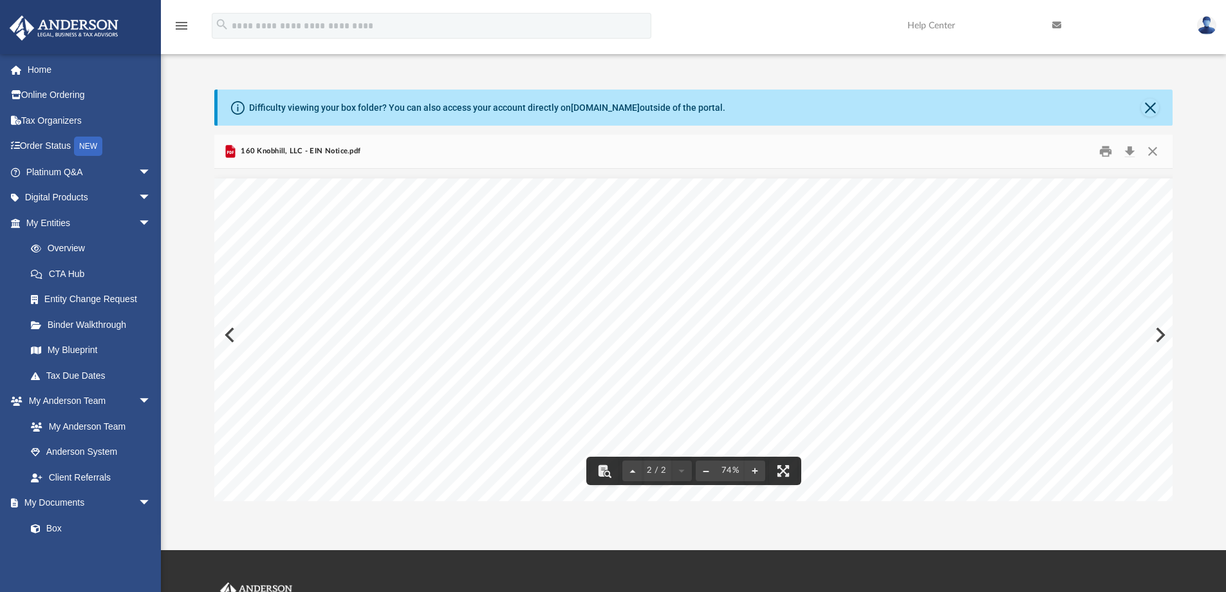
click at [704, 466] on button "File preview" at bounding box center [706, 470] width 21 height 28
click at [755, 466] on button "File preview" at bounding box center [755, 470] width 21 height 28
click at [753, 465] on button "File preview" at bounding box center [755, 470] width 21 height 28
click at [1106, 149] on button "Print" at bounding box center [1106, 152] width 26 height 20
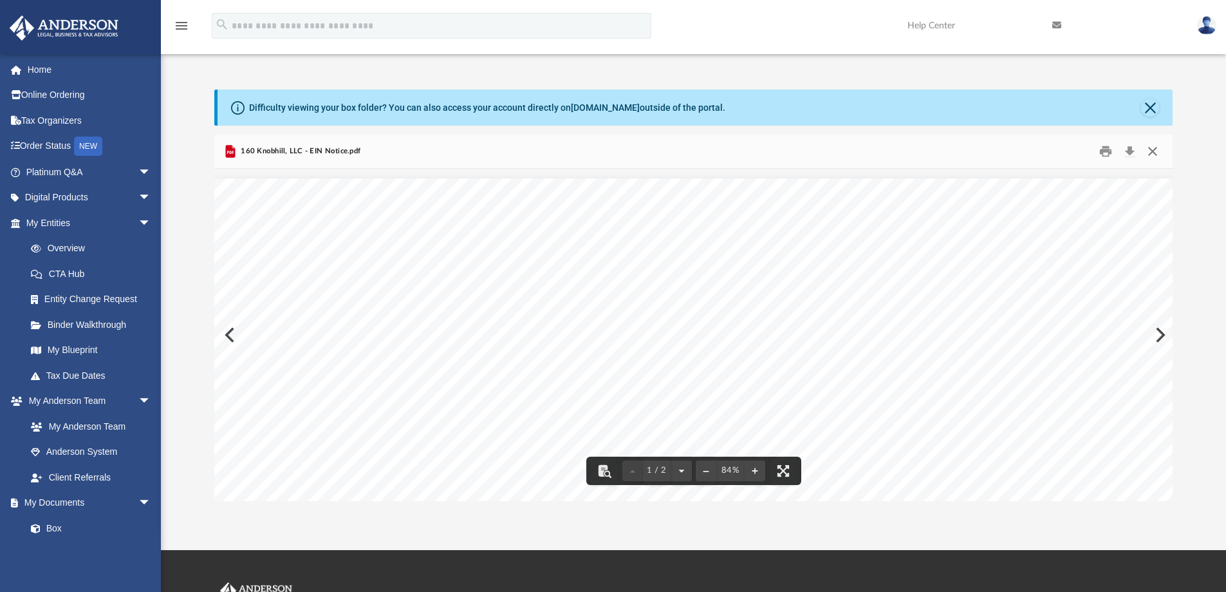
click at [1156, 149] on button "Close" at bounding box center [1152, 152] width 23 height 20
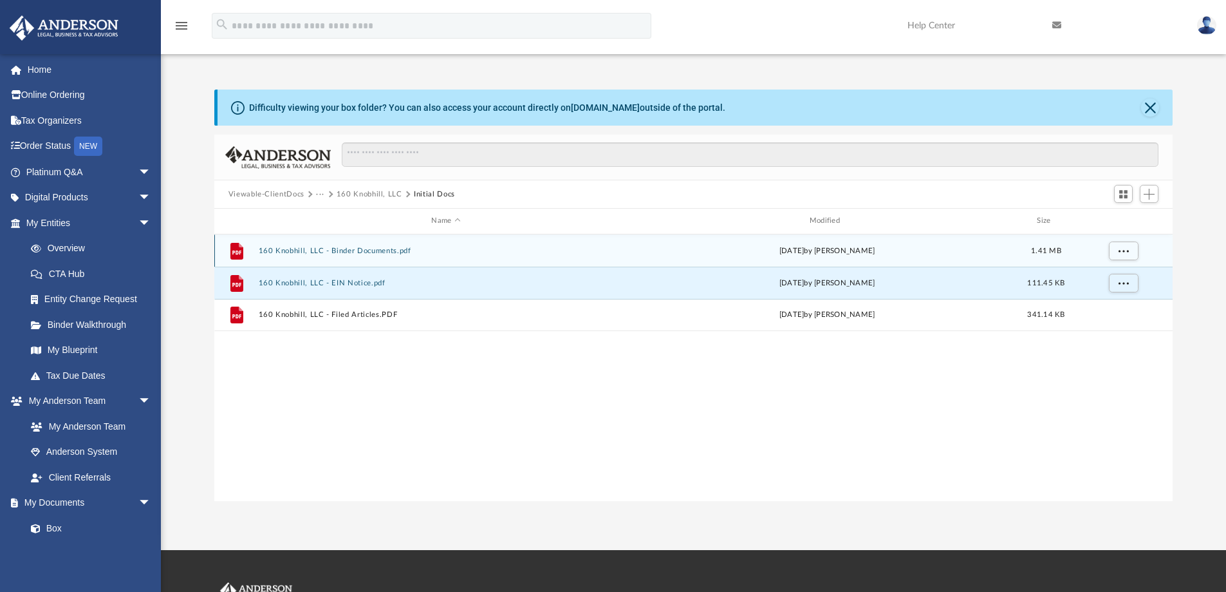
click at [404, 247] on button "160 Knobhill, LLC - Binder Documents.pdf" at bounding box center [445, 251] width 375 height 8
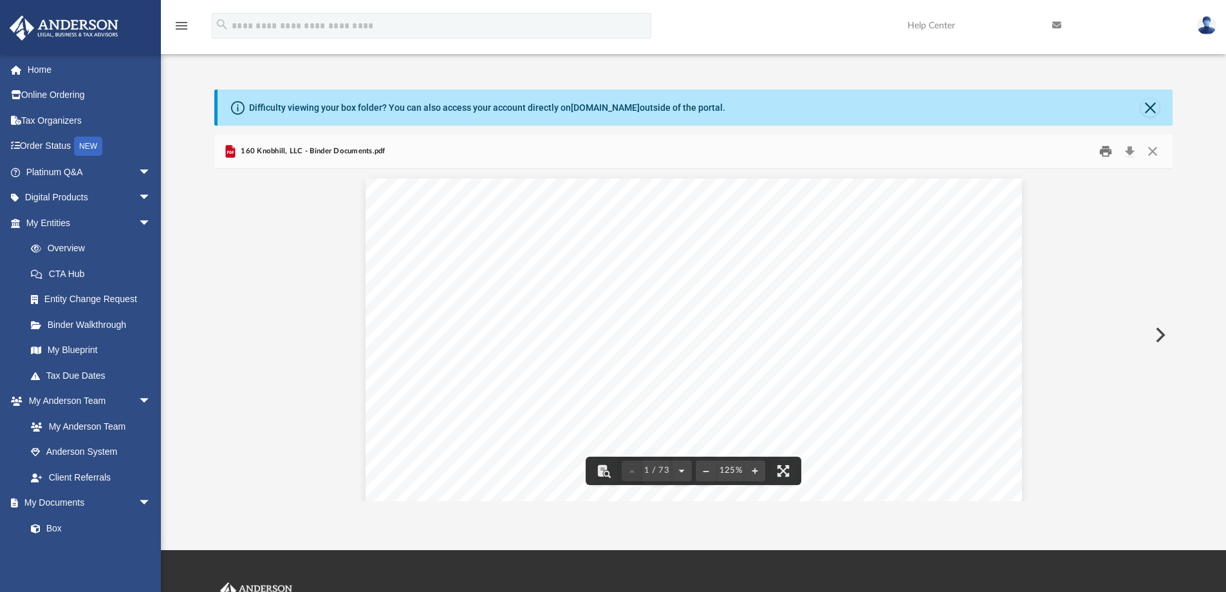
click at [1104, 145] on button "Print" at bounding box center [1106, 152] width 26 height 20
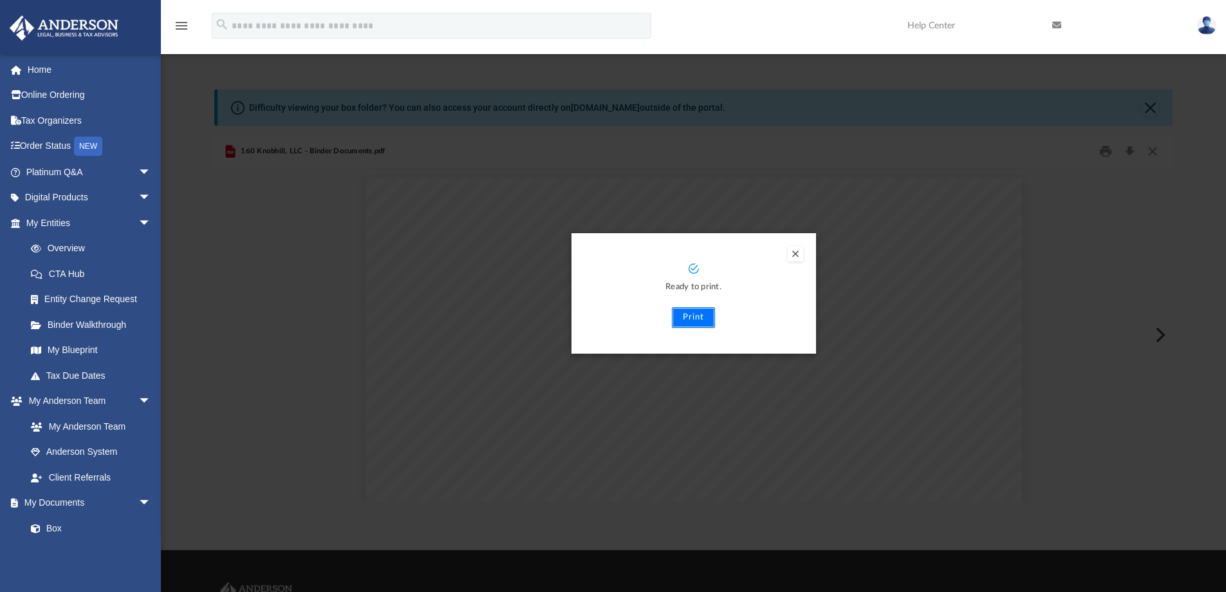
click at [696, 319] on button "Print" at bounding box center [693, 317] width 43 height 21
